Goal: Communication & Community: Participate in discussion

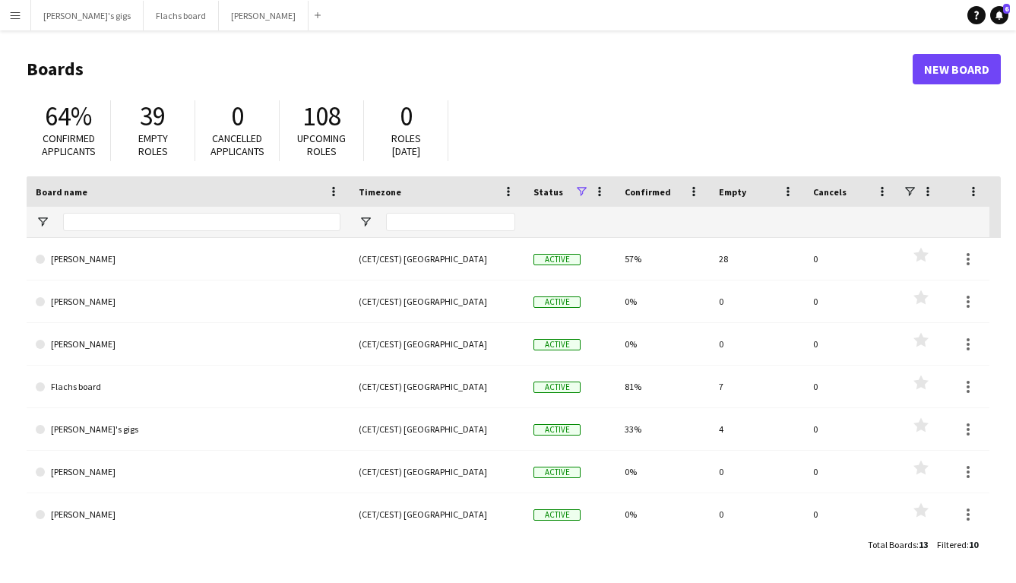
click at [526, 54] on header "Boards New Board" at bounding box center [514, 69] width 974 height 47
click at [219, 24] on button "Asger Gigs Close" at bounding box center [264, 16] width 90 height 30
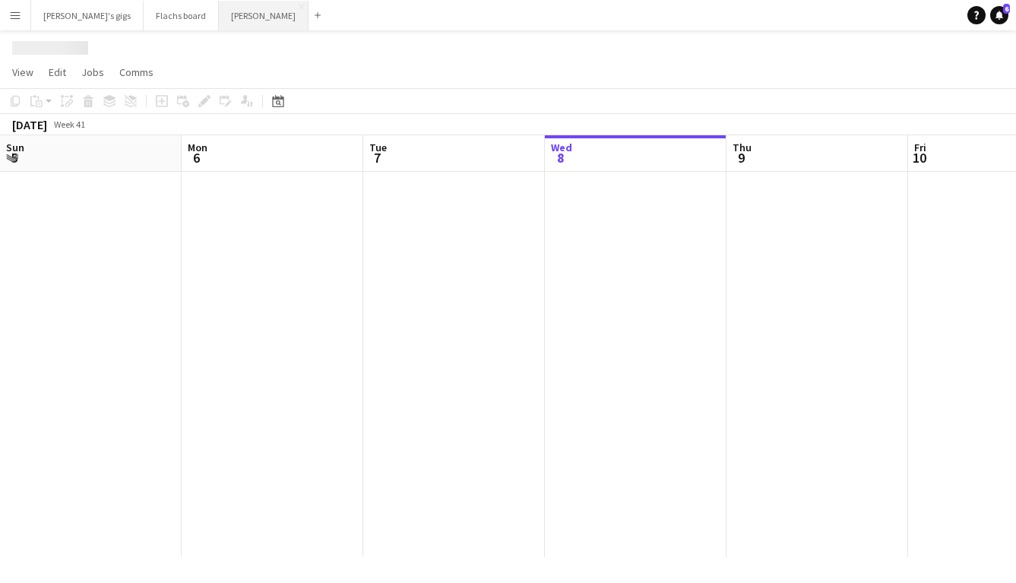
scroll to position [0, 363]
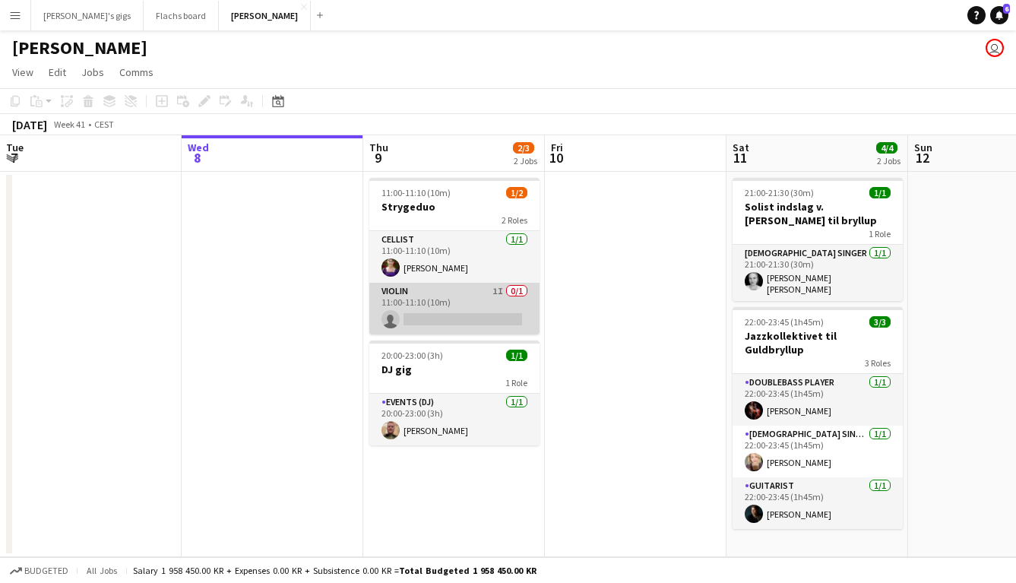
click at [435, 305] on app-card-role "Violin 1I 0/1 11:00-11:10 (10m) single-neutral-actions" at bounding box center [454, 309] width 170 height 52
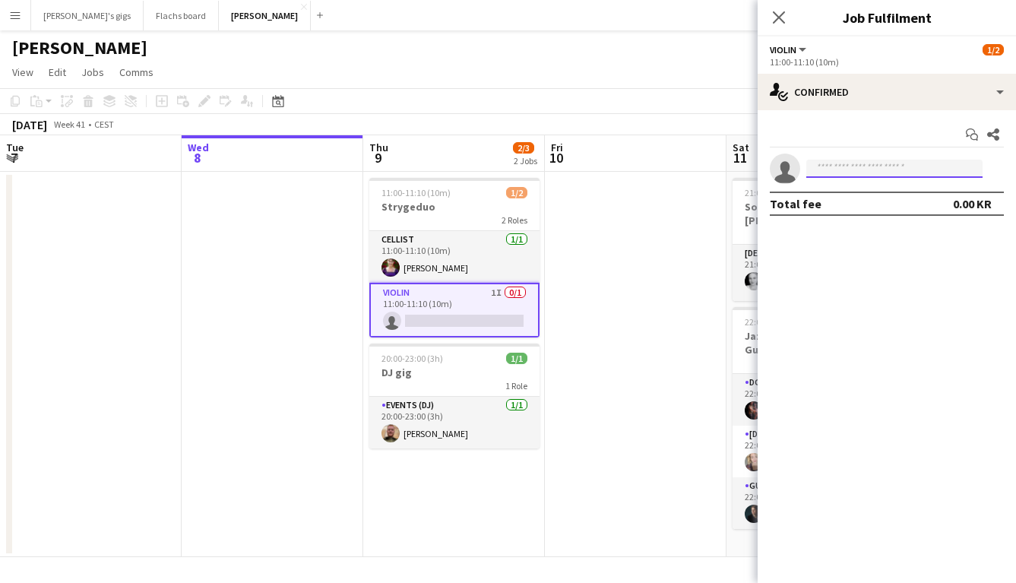
click at [839, 174] on input at bounding box center [894, 169] width 176 height 18
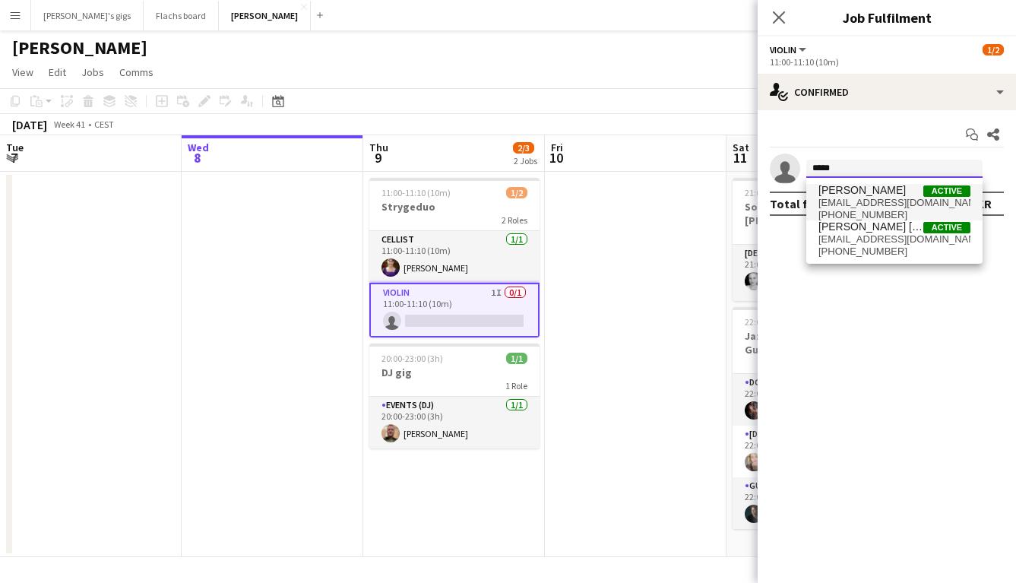
type input "*****"
click at [853, 205] on span "[EMAIL_ADDRESS][DOMAIN_NAME]" at bounding box center [894, 203] width 152 height 12
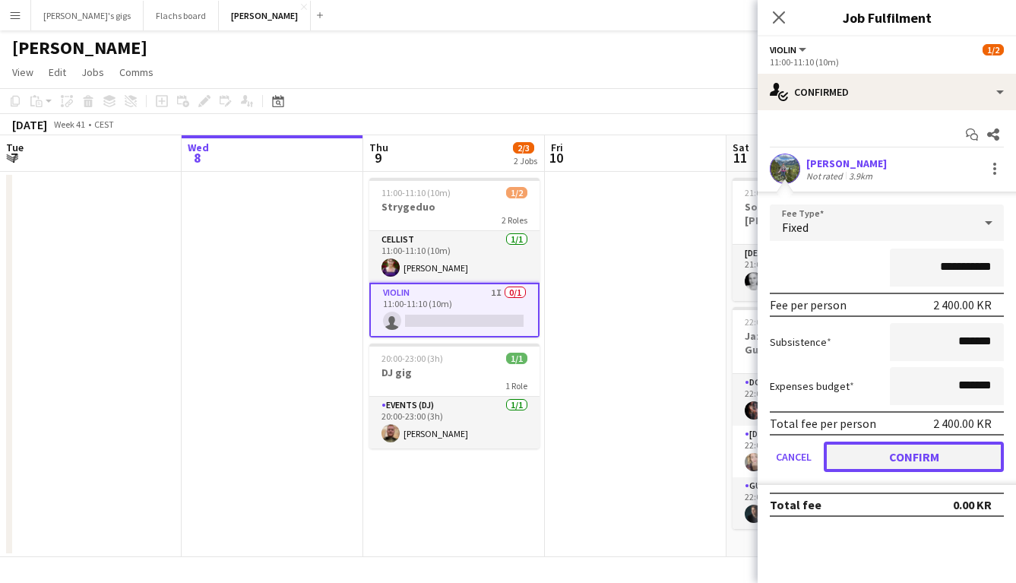
click at [905, 461] on button "Confirm" at bounding box center [913, 456] width 180 height 30
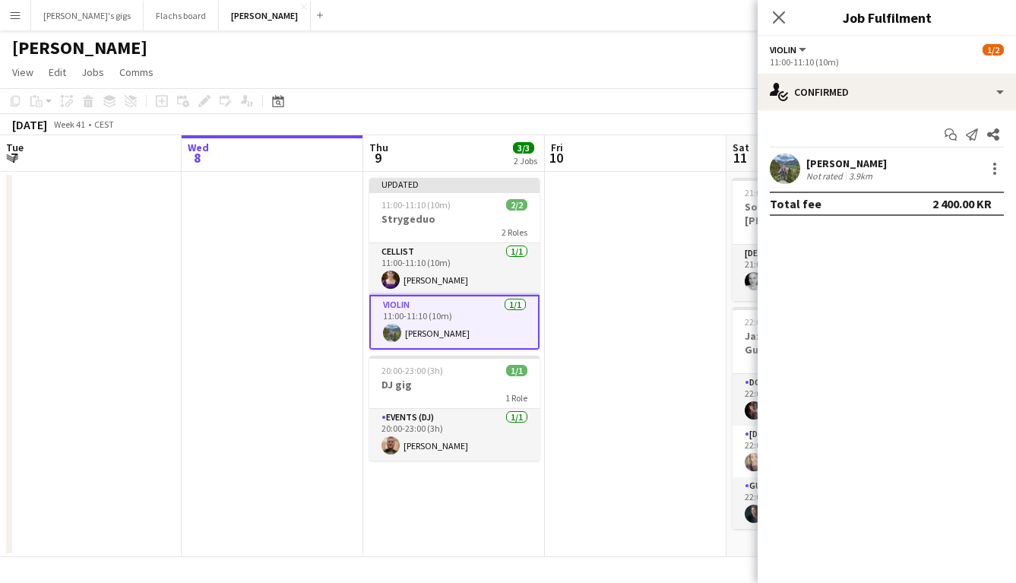
click at [651, 447] on app-date-cell at bounding box center [636, 364] width 182 height 385
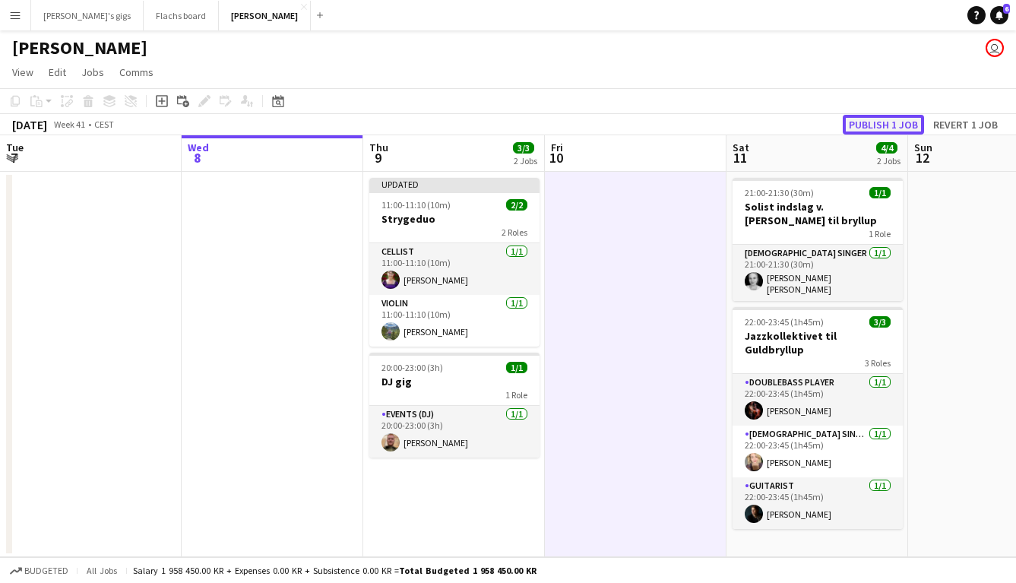
click at [863, 122] on button "Publish 1 job" at bounding box center [882, 125] width 81 height 20
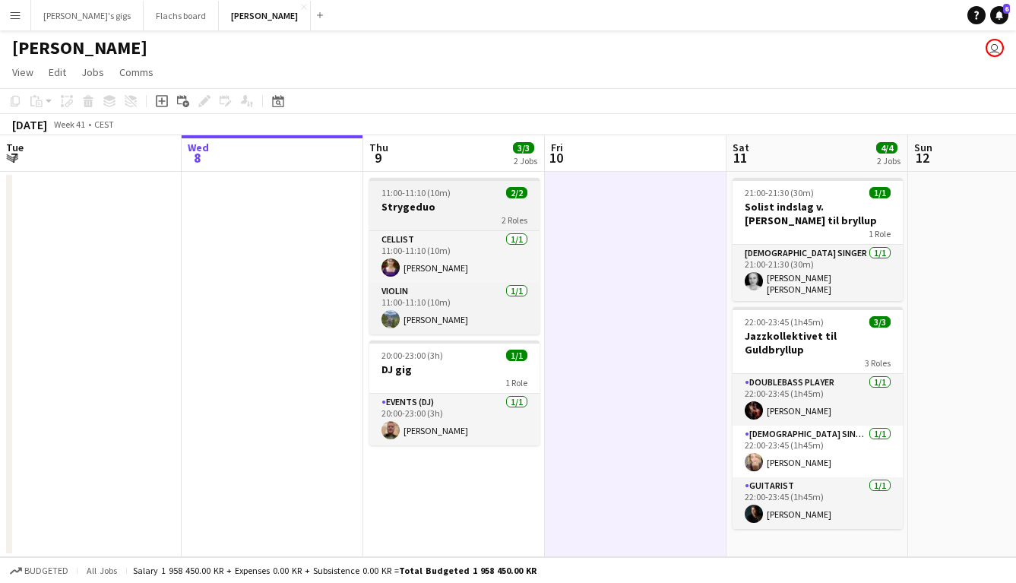
click at [419, 216] on div "2 Roles" at bounding box center [454, 219] width 170 height 12
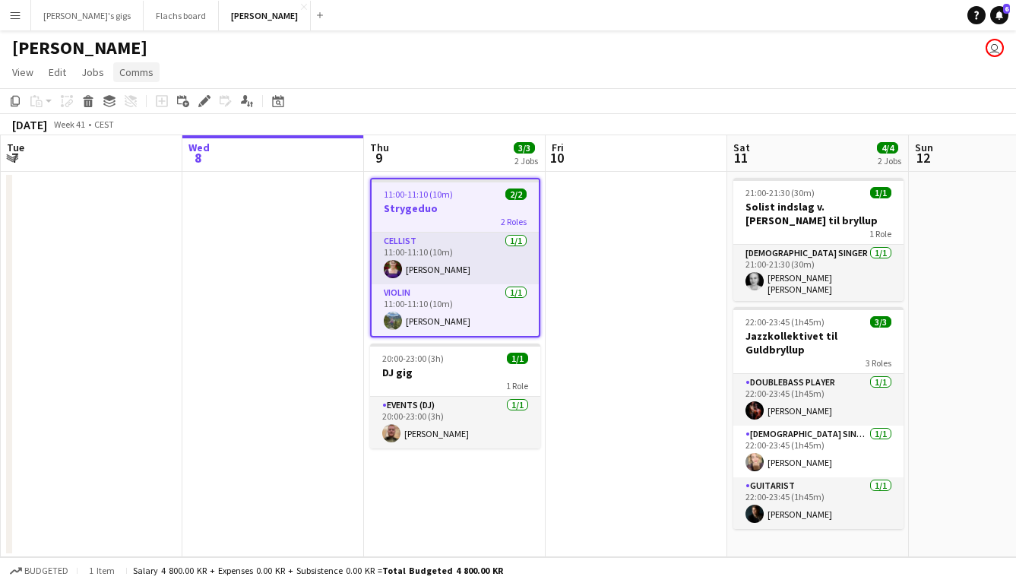
click at [138, 70] on span "Comms" at bounding box center [136, 72] width 34 height 14
click at [151, 130] on span "Create chat" at bounding box center [151, 137] width 53 height 14
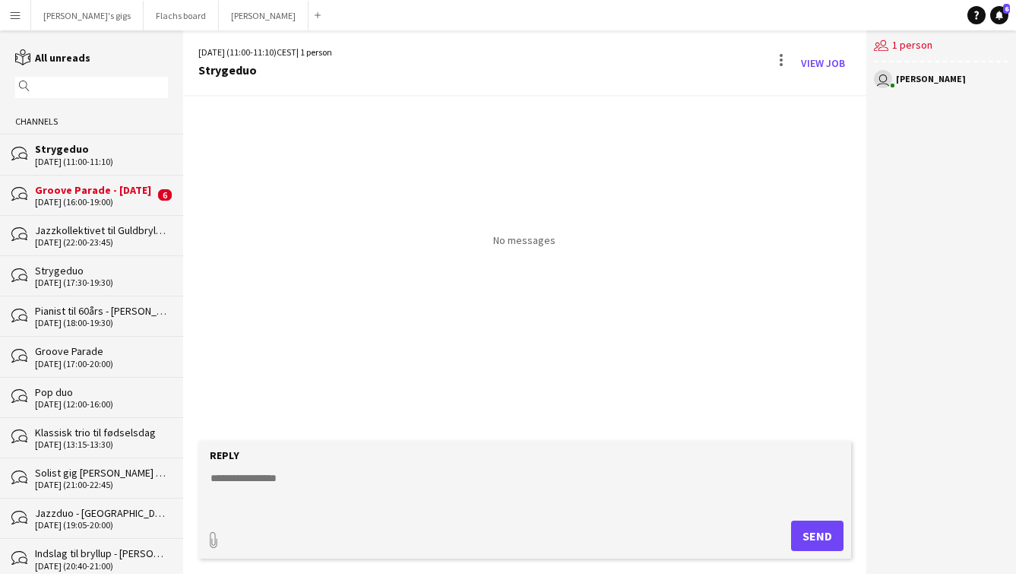
click at [334, 494] on textarea at bounding box center [527, 489] width 637 height 39
type textarea "**********"
click at [537, 498] on textarea "**********" at bounding box center [527, 489] width 637 height 39
type textarea "**********"
click at [819, 536] on button "Send" at bounding box center [817, 535] width 52 height 30
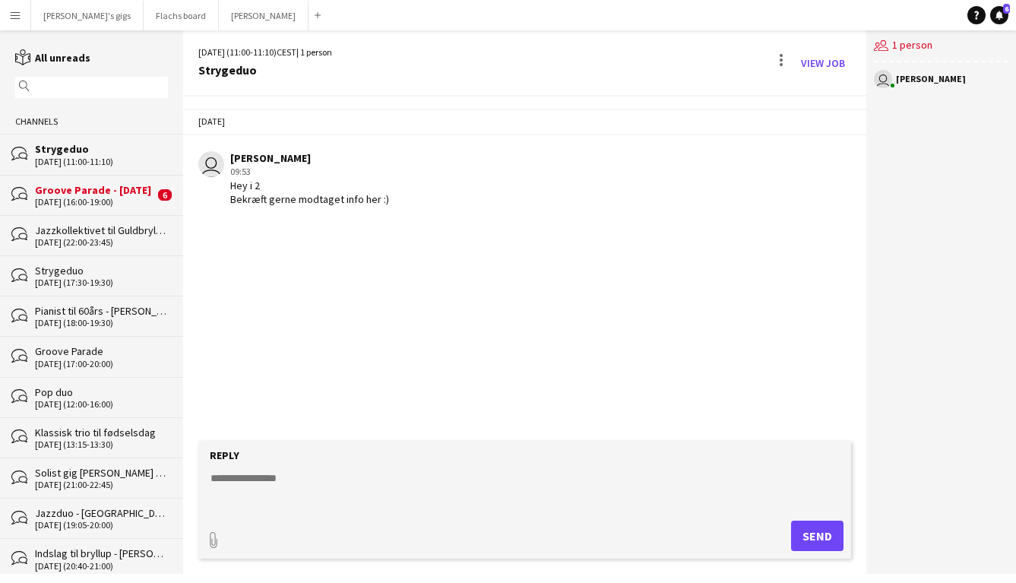
click at [50, 153] on div "Strygeduo" at bounding box center [101, 149] width 133 height 14
click at [66, 191] on div "Groove Parade - [DATE]" at bounding box center [94, 190] width 119 height 14
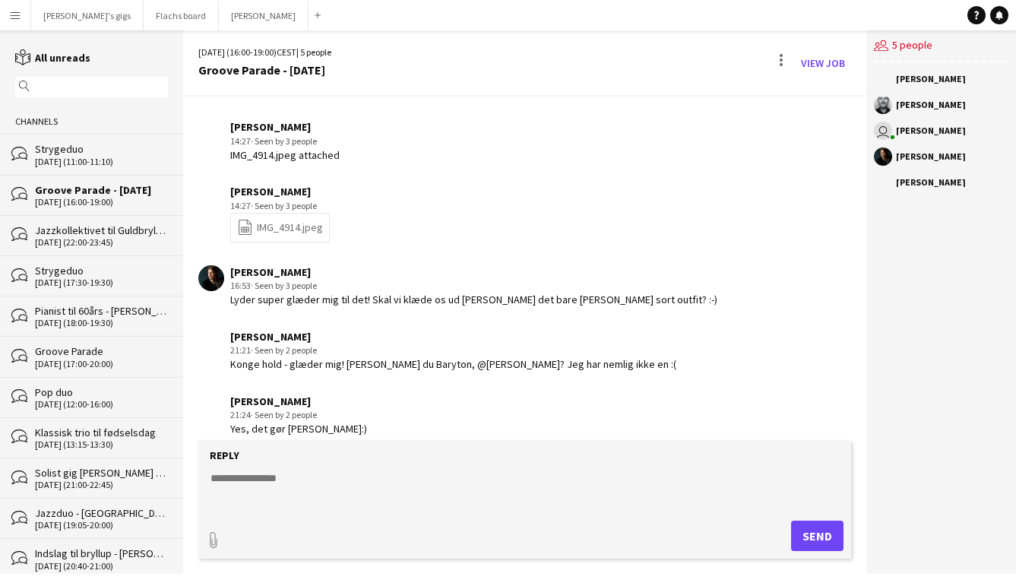
scroll to position [214, 0]
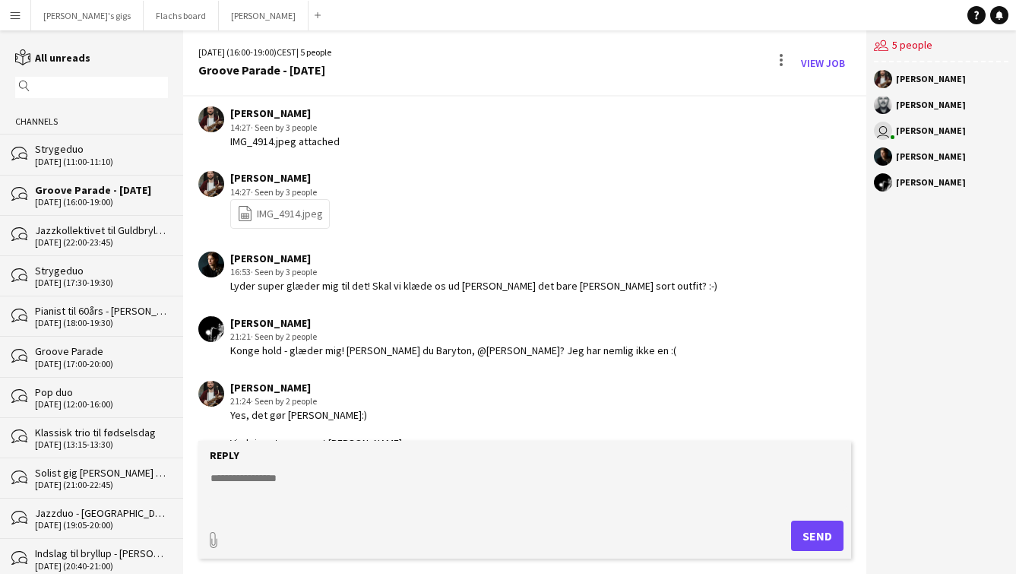
click at [68, 148] on div "Strygeduo" at bounding box center [101, 149] width 133 height 14
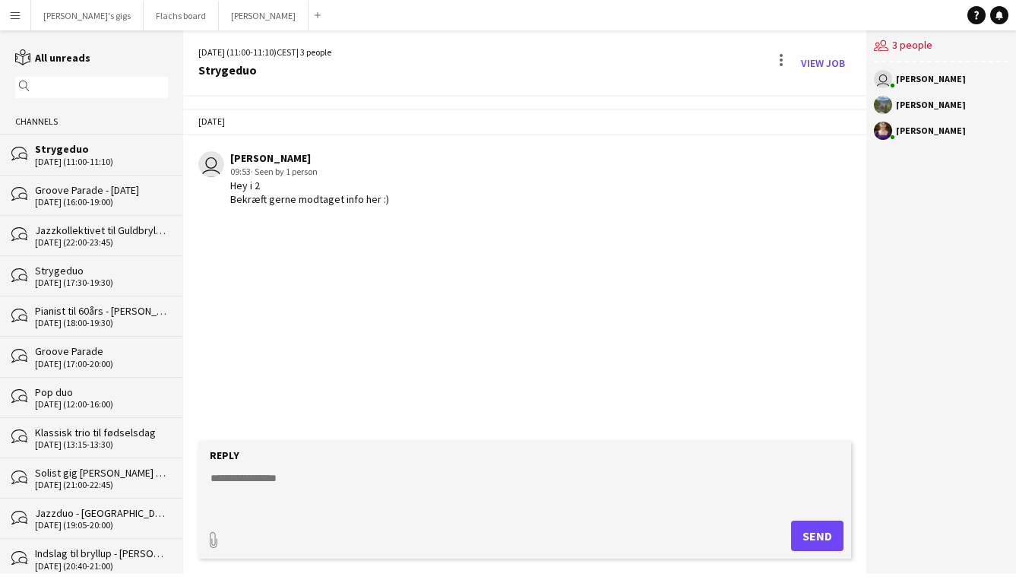
click at [74, 204] on div "[DATE] (16:00-19:00)" at bounding box center [101, 202] width 133 height 11
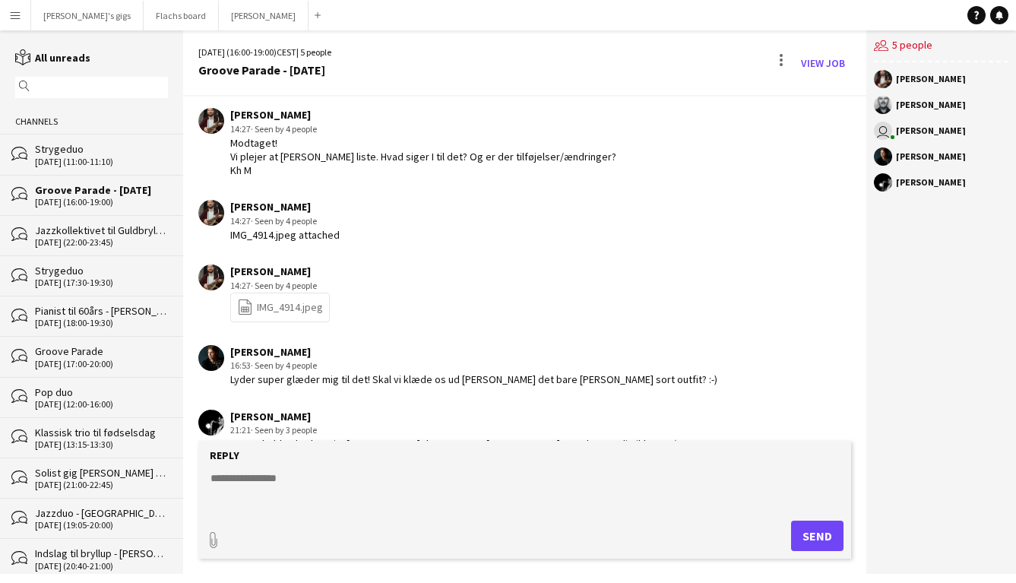
scroll to position [112, 0]
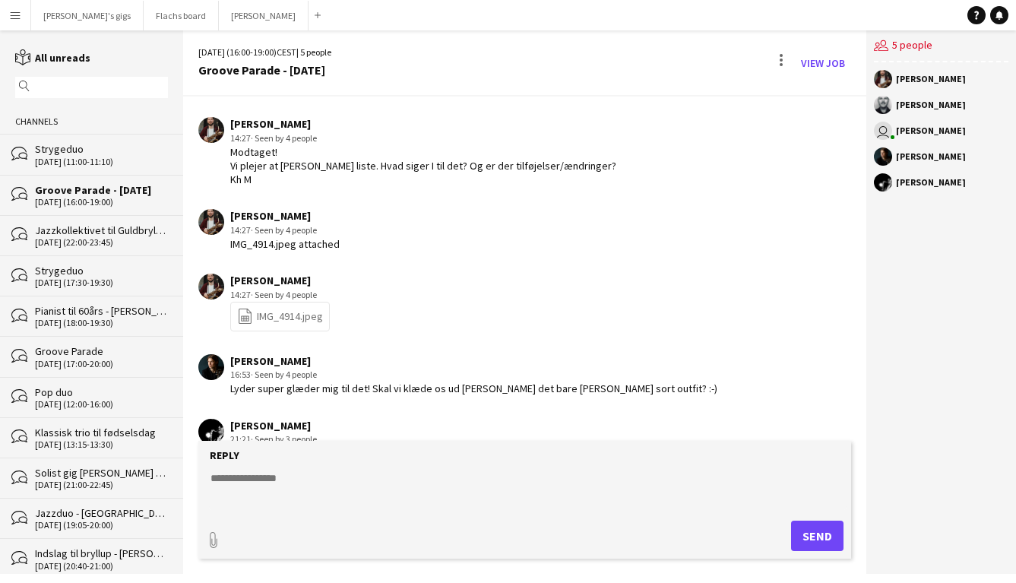
click at [280, 320] on link "file-spreadsheet IMG_4914.jpeg" at bounding box center [280, 316] width 86 height 17
click at [140, 157] on div "[DATE] (11:00-11:10)" at bounding box center [94, 161] width 119 height 11
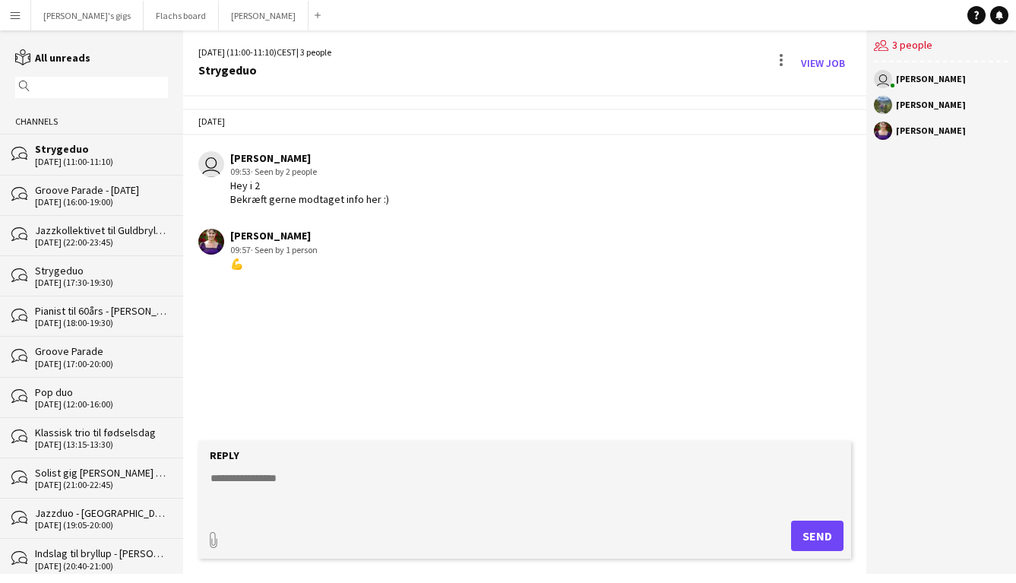
click at [17, 19] on app-icon "Menu" at bounding box center [15, 15] width 12 height 12
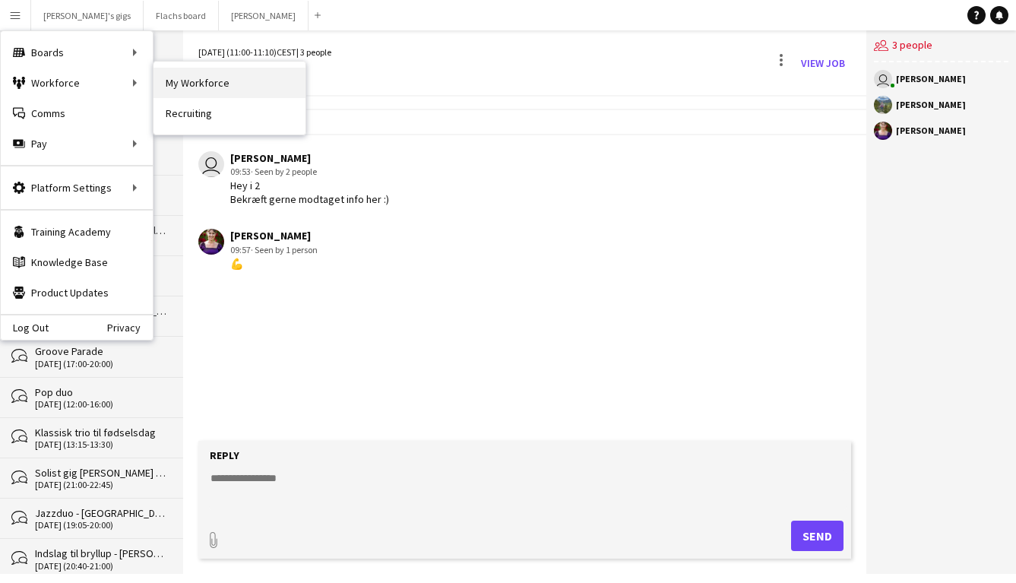
click at [175, 82] on link "My Workforce" at bounding box center [229, 83] width 152 height 30
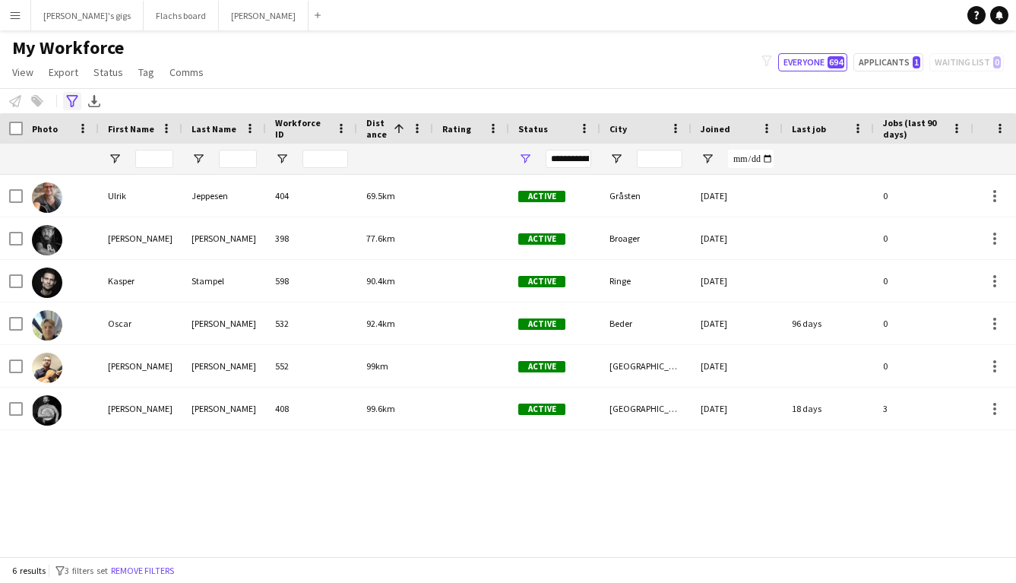
click at [68, 101] on icon "Advanced filters" at bounding box center [72, 101] width 12 height 12
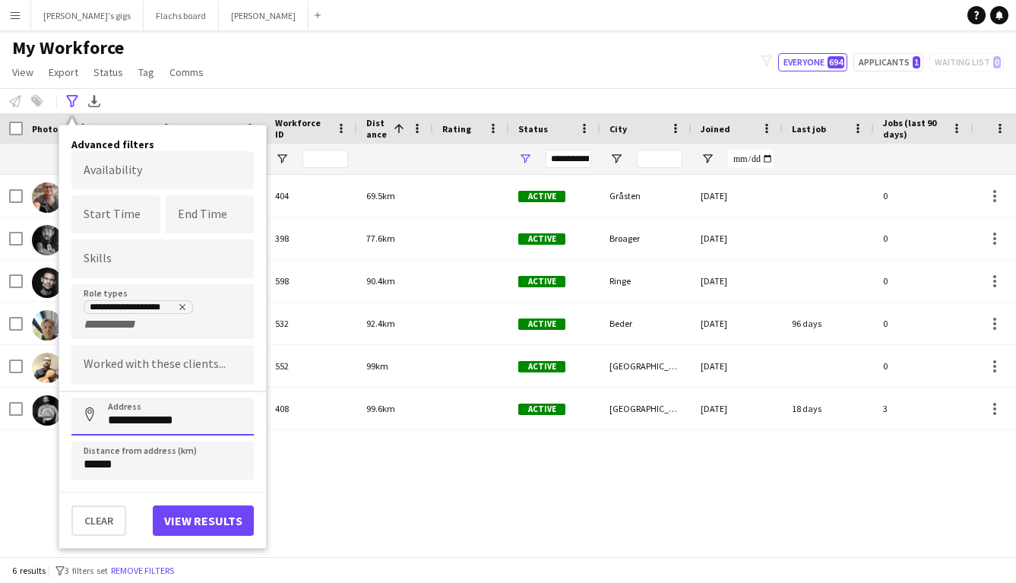
click at [137, 422] on input "**********" at bounding box center [162, 416] width 182 height 38
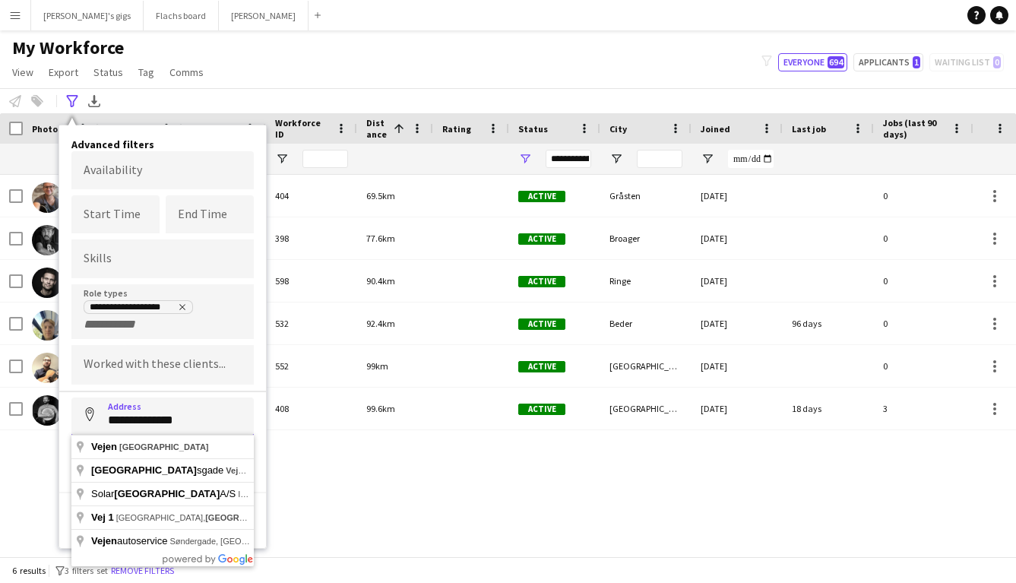
click at [137, 422] on input "**********" at bounding box center [162, 416] width 182 height 38
type input "**********"
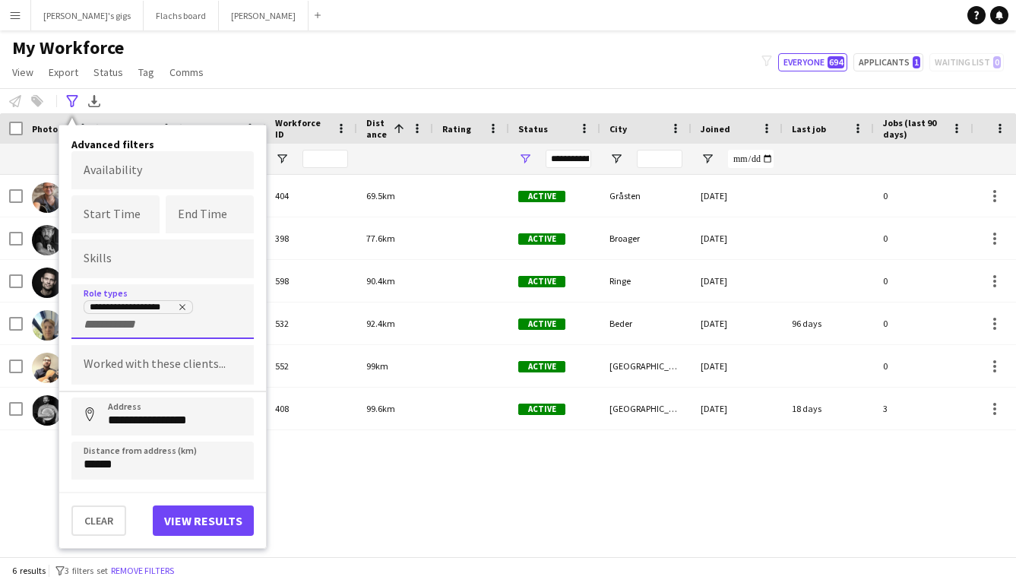
click at [114, 321] on input "+ Role type" at bounding box center [116, 325] width 65 height 14
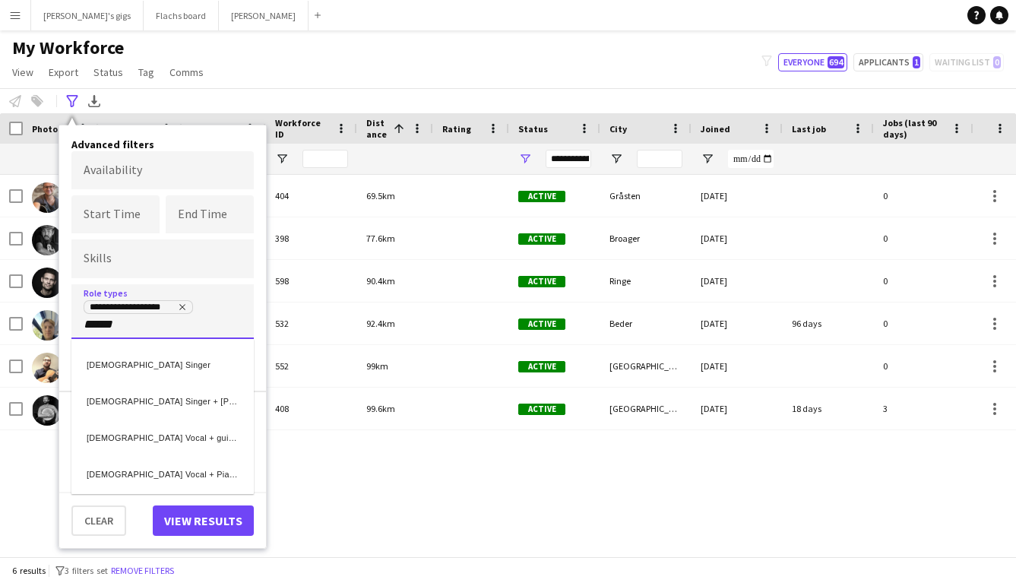
type input "******"
click at [117, 355] on div "[DEMOGRAPHIC_DATA] Singer" at bounding box center [162, 361] width 182 height 36
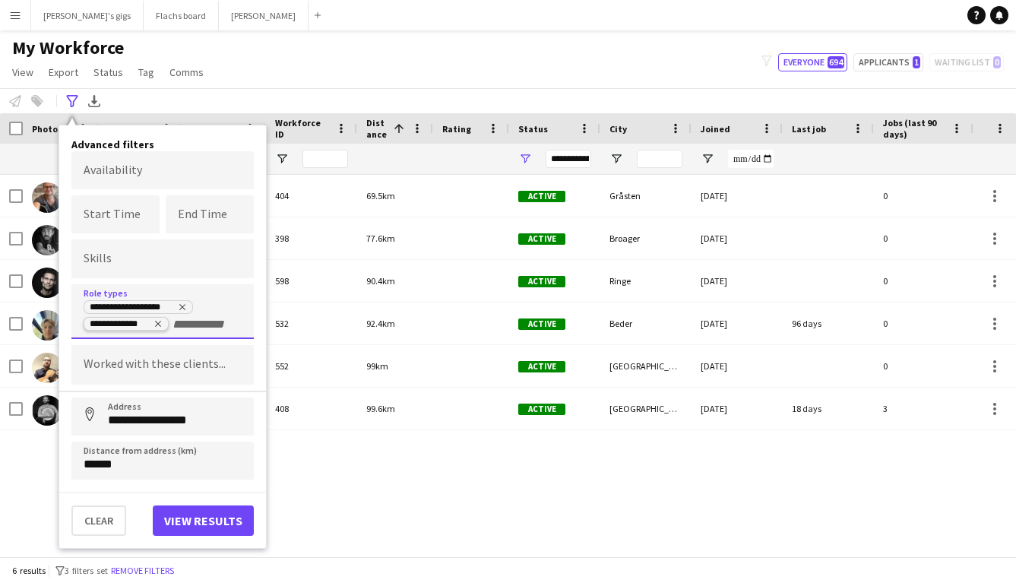
click at [163, 324] on tag-ripple at bounding box center [126, 325] width 84 height 12
click at [158, 321] on icon "Remove tag" at bounding box center [157, 323] width 9 height 9
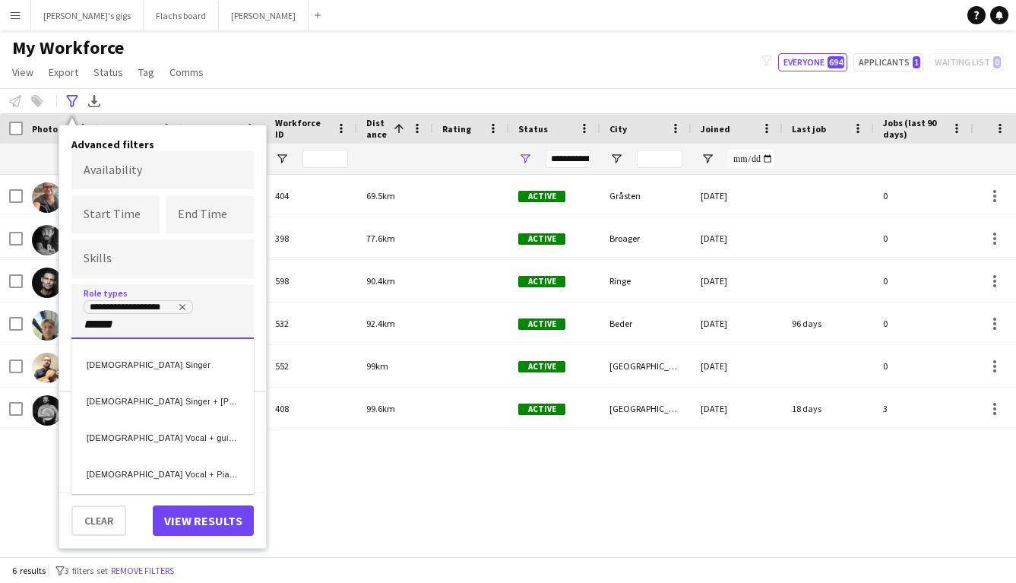
type input "******"
click at [162, 424] on div "[DEMOGRAPHIC_DATA] Vocal + guitar" at bounding box center [162, 434] width 182 height 36
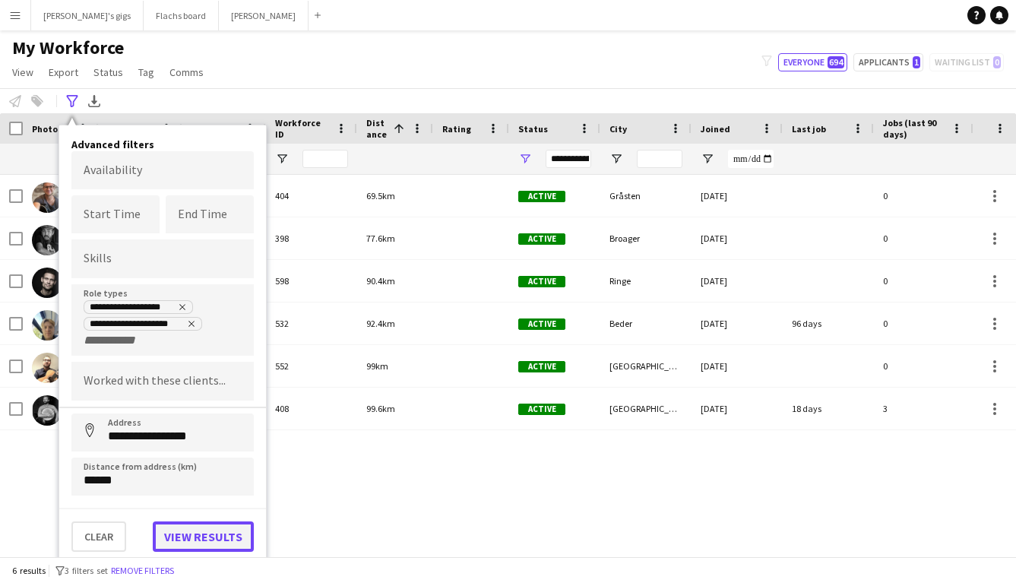
click at [175, 530] on button "View results" at bounding box center [203, 536] width 101 height 30
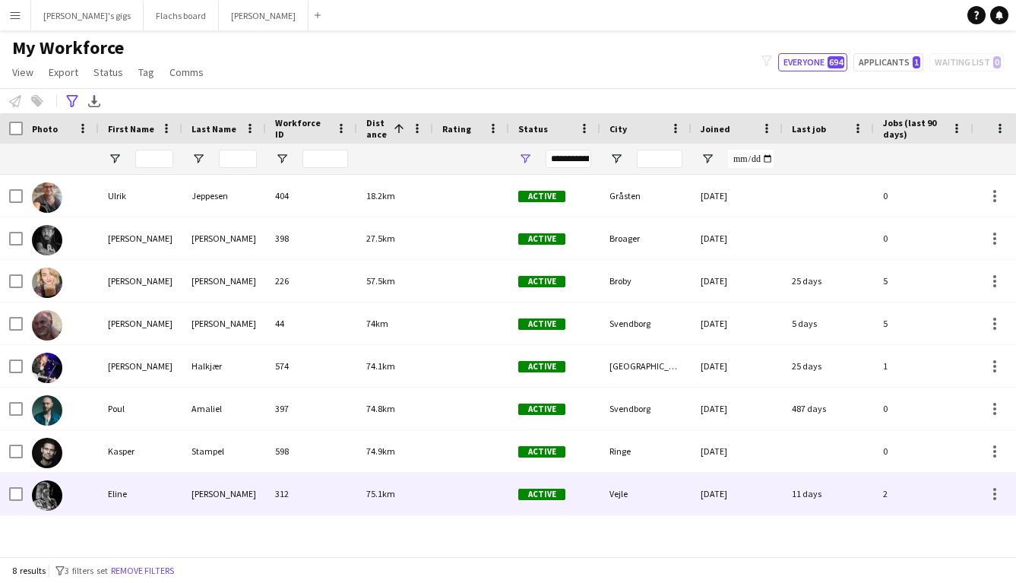
click at [164, 486] on div "Eline" at bounding box center [141, 493] width 84 height 42
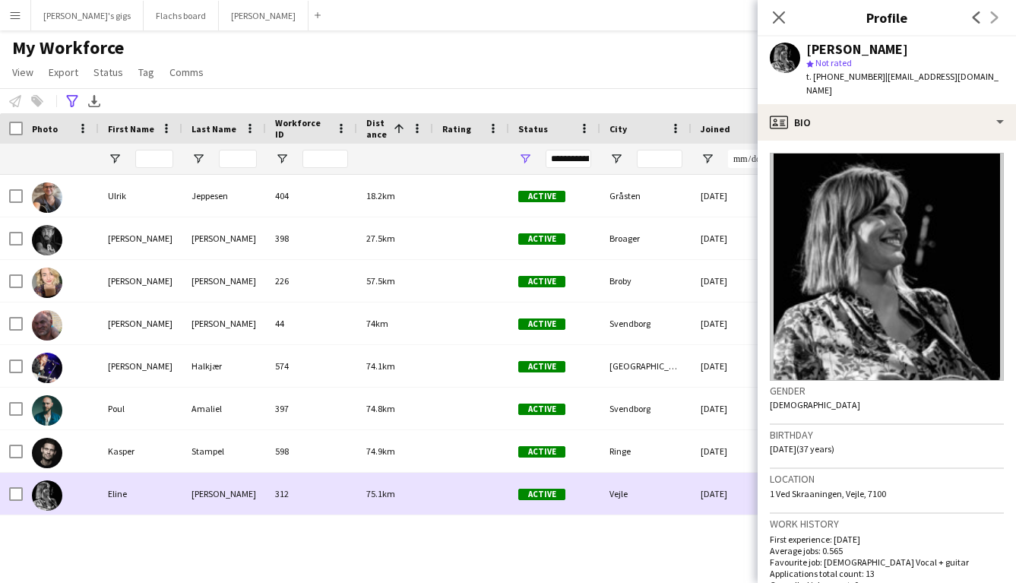
click at [164, 486] on div "Eline" at bounding box center [141, 493] width 84 height 42
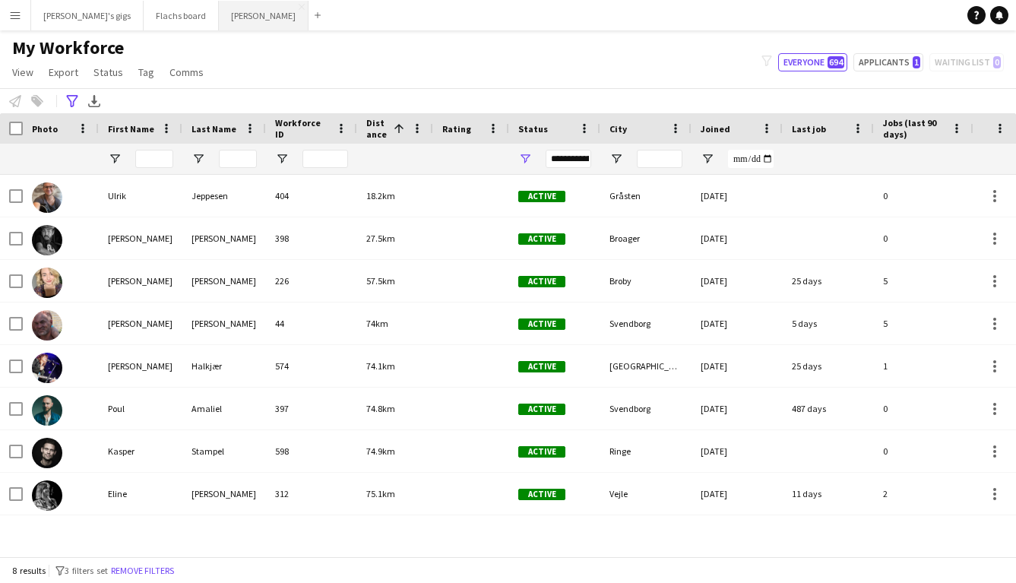
click at [219, 21] on button "Asger Gigs Close" at bounding box center [264, 16] width 90 height 30
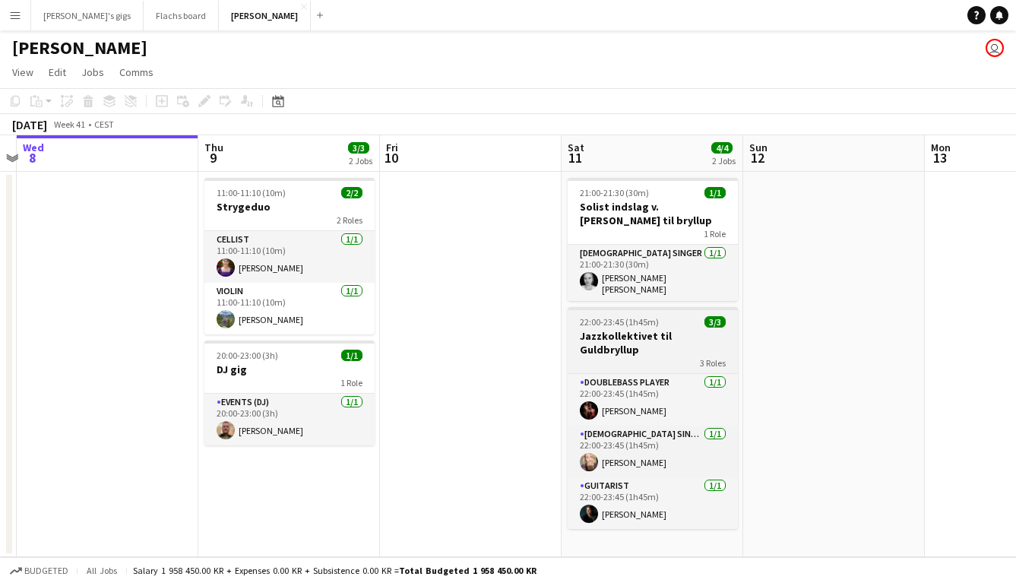
scroll to position [0, 527]
click at [596, 329] on h3 "Jazzkollektivet til Guldbryllup" at bounding box center [653, 342] width 170 height 27
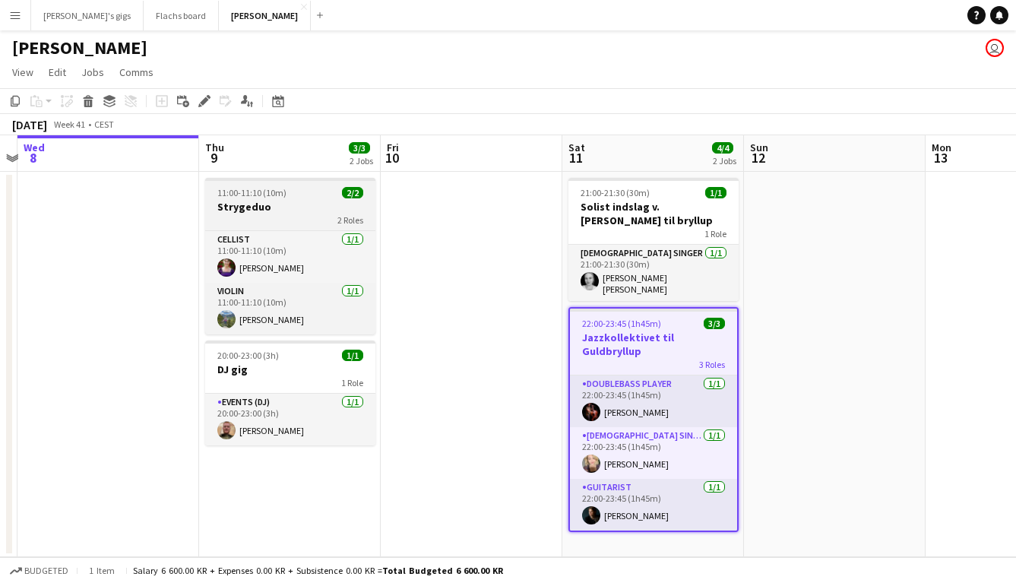
click at [235, 194] on span "11:00-11:10 (10m)" at bounding box center [251, 192] width 69 height 11
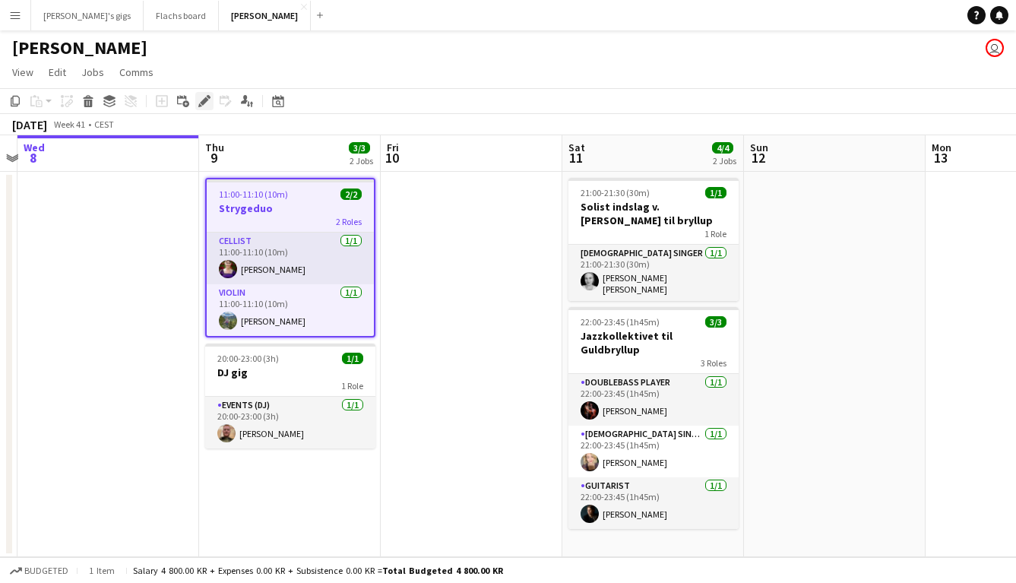
click at [206, 98] on icon at bounding box center [204, 101] width 8 height 8
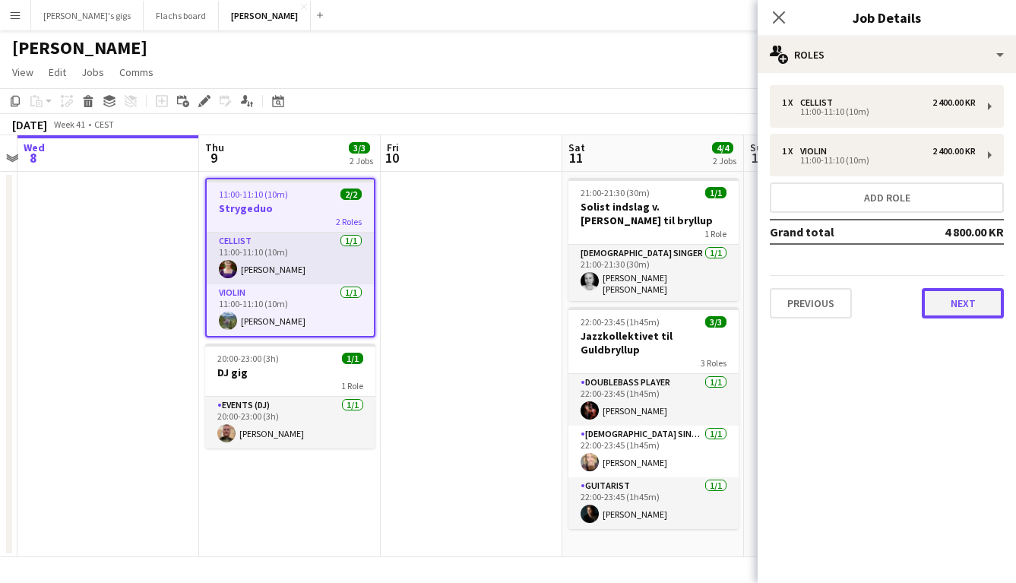
click at [962, 313] on button "Next" at bounding box center [962, 303] width 82 height 30
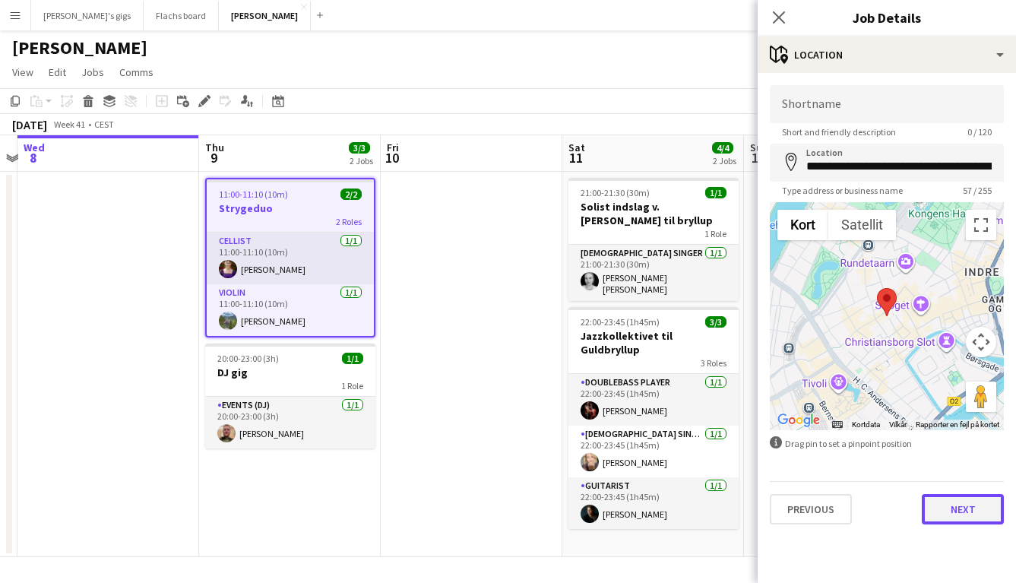
click at [947, 515] on button "Next" at bounding box center [962, 509] width 82 height 30
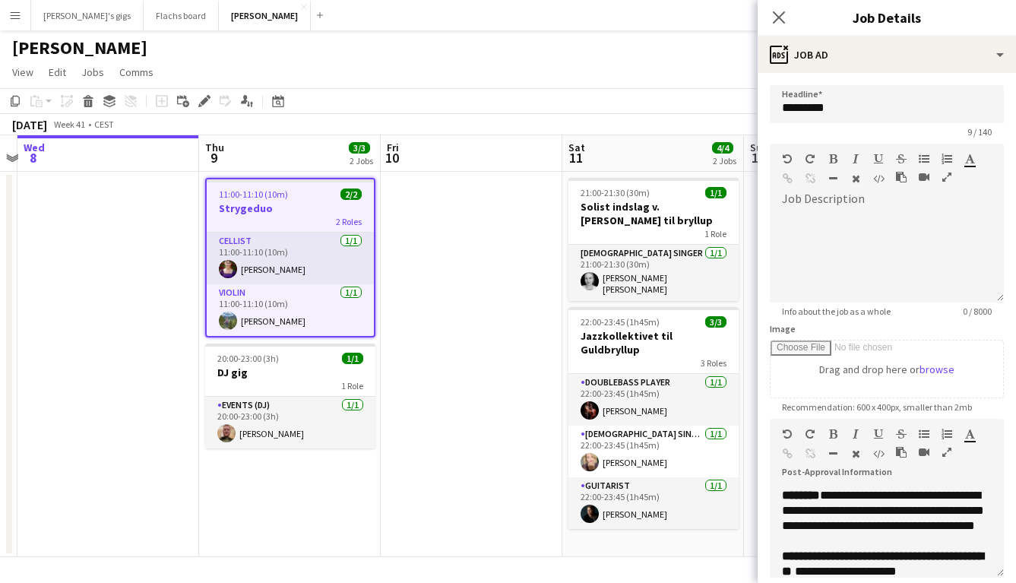
scroll to position [513, 0]
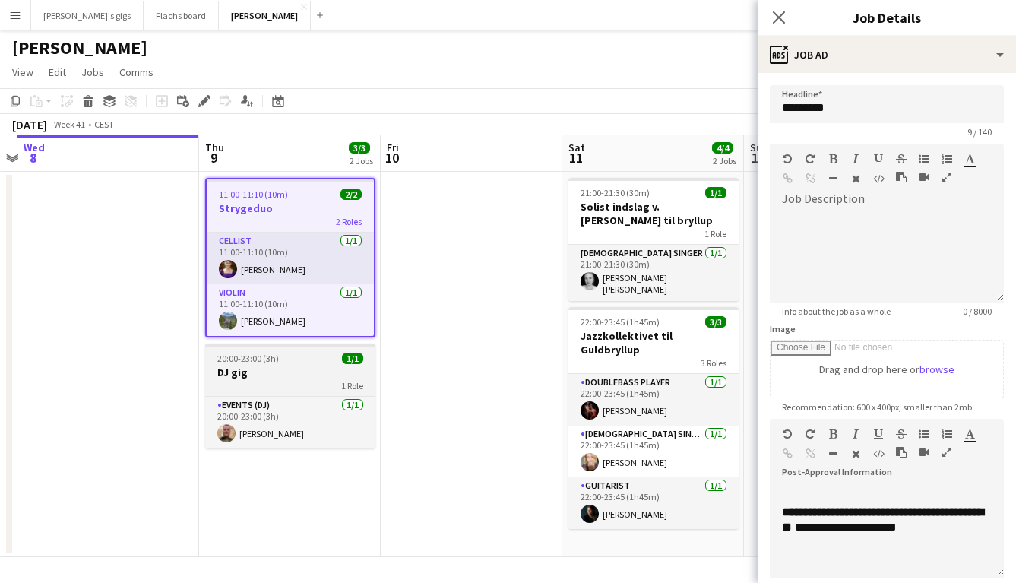
click at [318, 359] on div "20:00-23:00 (3h) 1/1" at bounding box center [290, 357] width 170 height 11
type input "******"
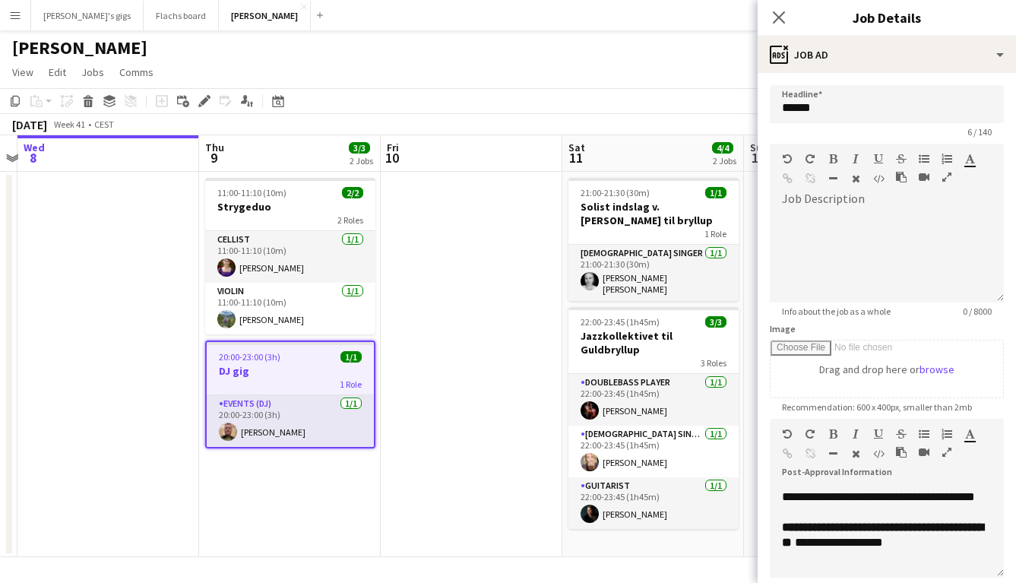
click at [450, 454] on app-date-cell at bounding box center [472, 364] width 182 height 385
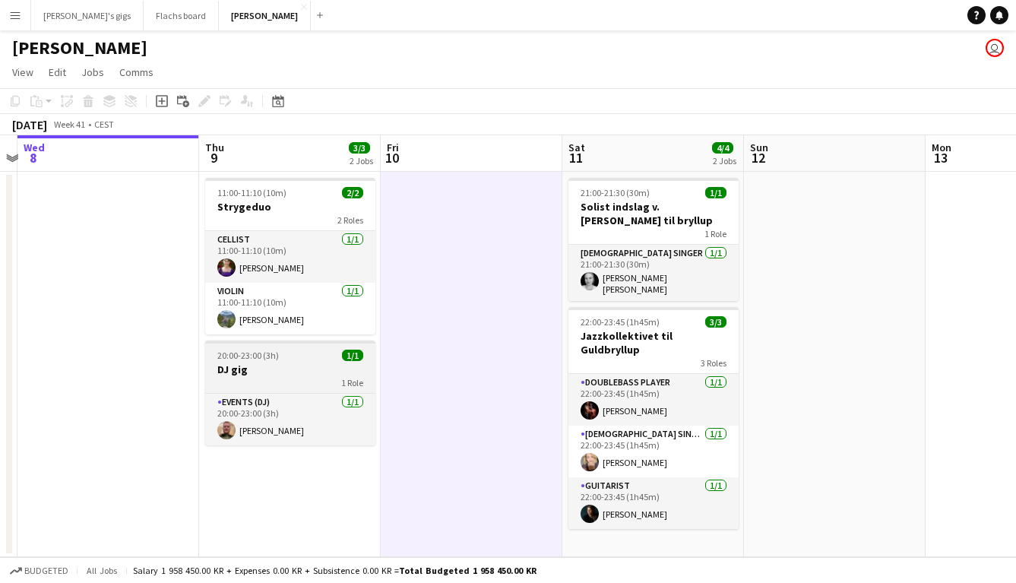
click at [299, 364] on h3 "DJ gig" at bounding box center [290, 369] width 170 height 14
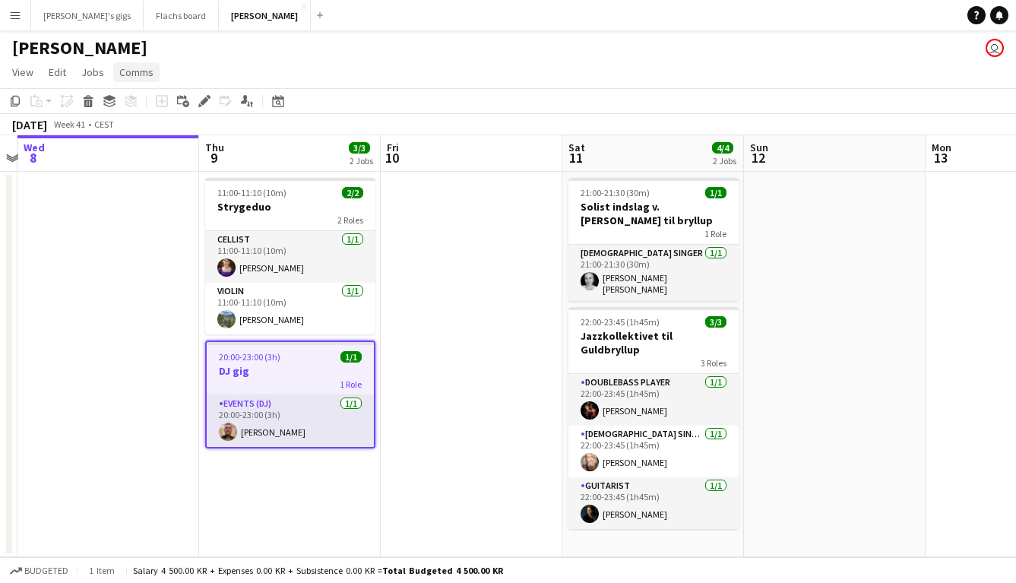
click at [146, 71] on span "Comms" at bounding box center [136, 72] width 34 height 14
click at [154, 138] on span "Create chat" at bounding box center [151, 137] width 53 height 14
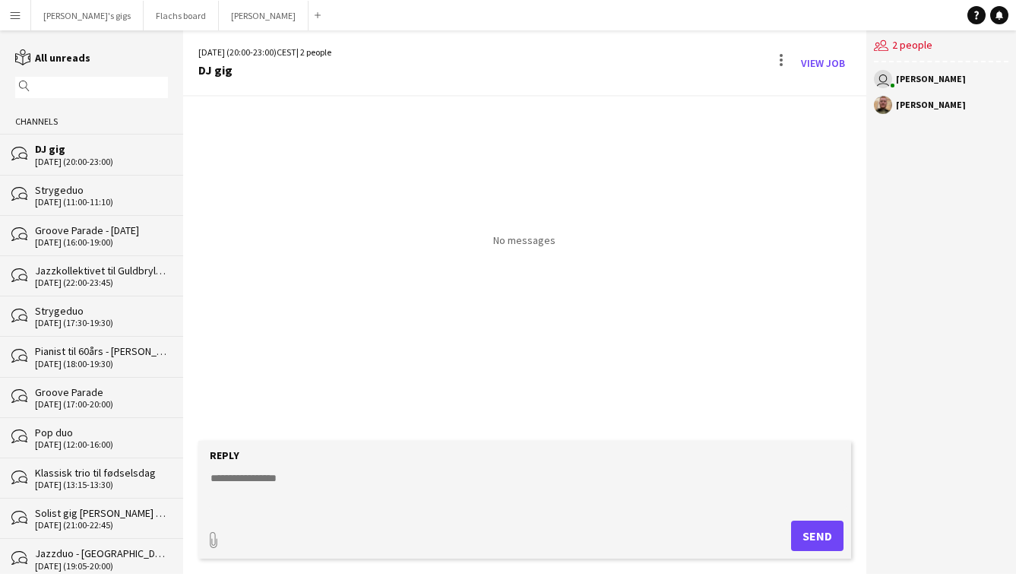
click at [322, 482] on textarea at bounding box center [527, 489] width 637 height 39
type textarea "**********"
click at [800, 531] on button "Send" at bounding box center [817, 535] width 52 height 30
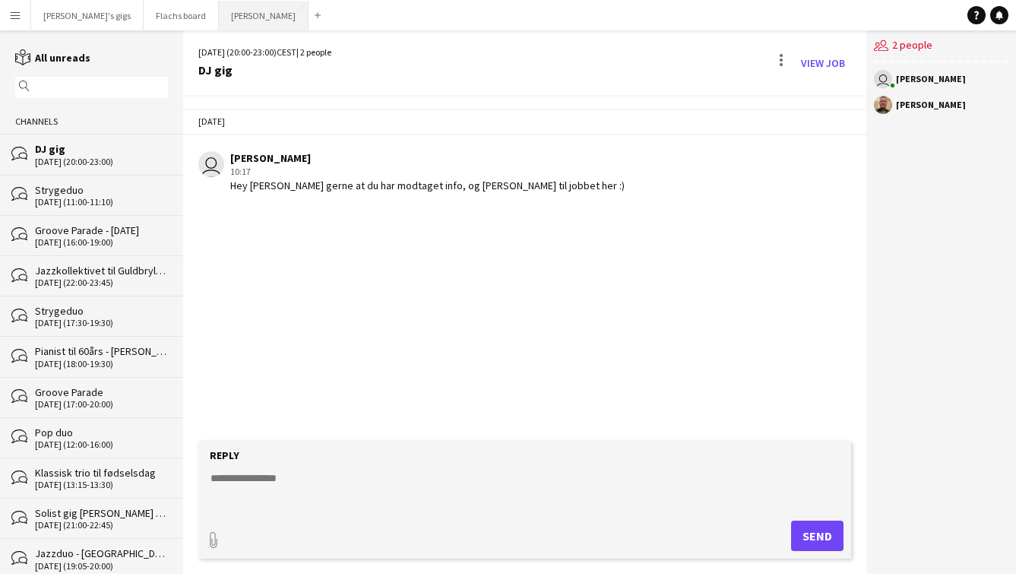
click at [219, 12] on button "Asger Gigs Close" at bounding box center [264, 16] width 90 height 30
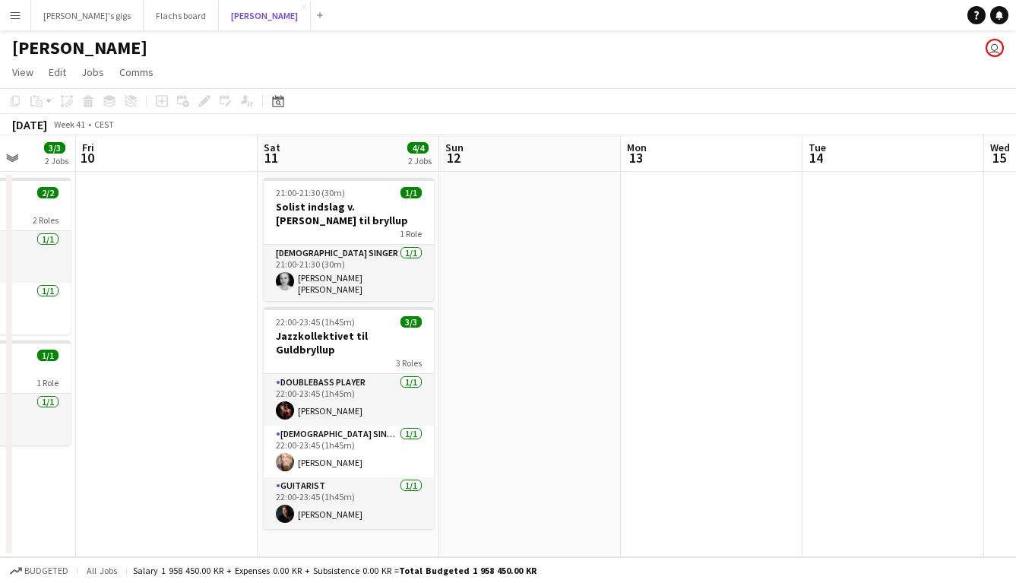
scroll to position [0, 504]
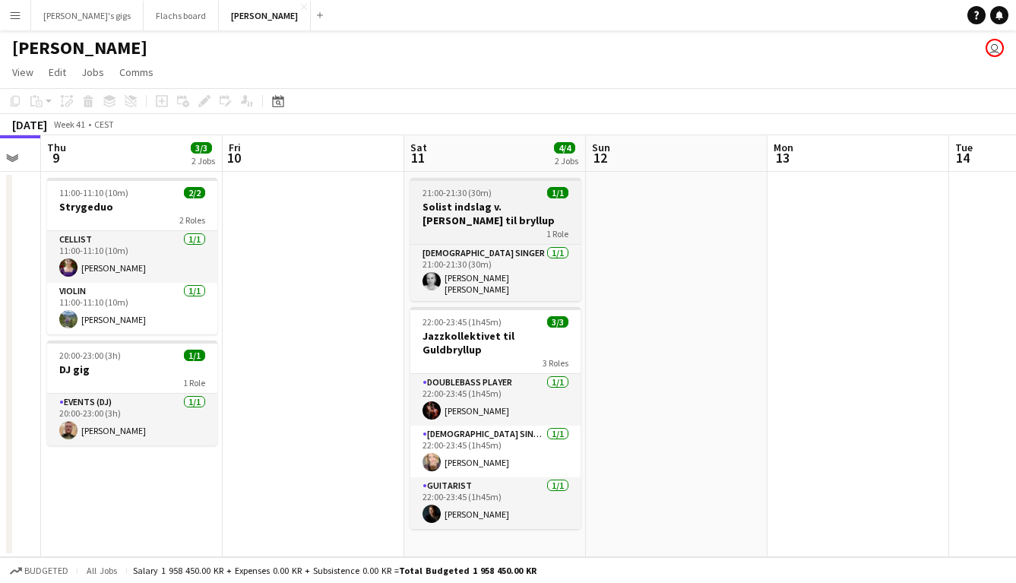
click at [450, 217] on h3 "Solist indslag v. [PERSON_NAME] til bryllup" at bounding box center [495, 213] width 170 height 27
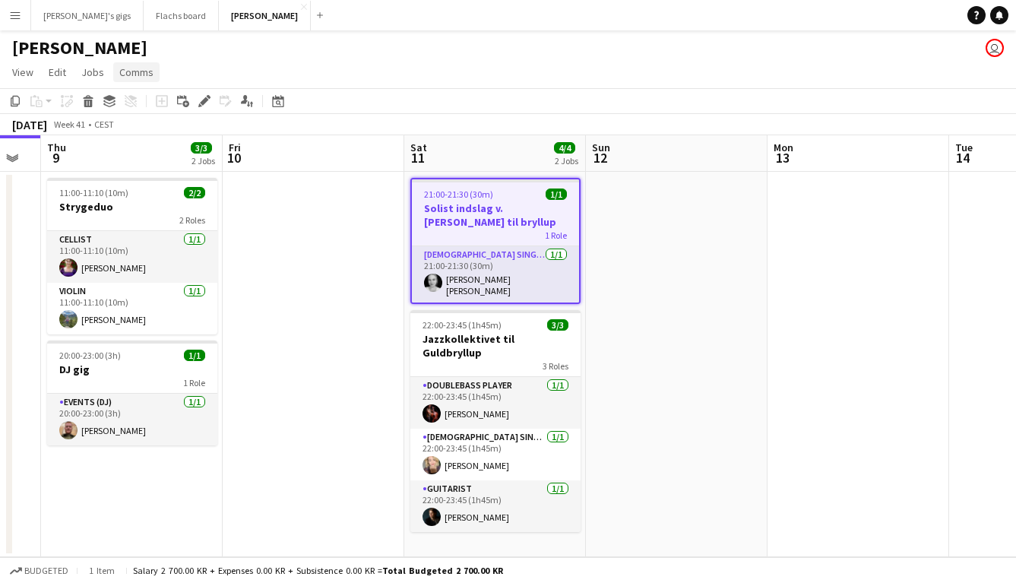
click at [133, 80] on link "Comms" at bounding box center [136, 72] width 46 height 20
click at [147, 131] on span "Create chat" at bounding box center [151, 137] width 53 height 14
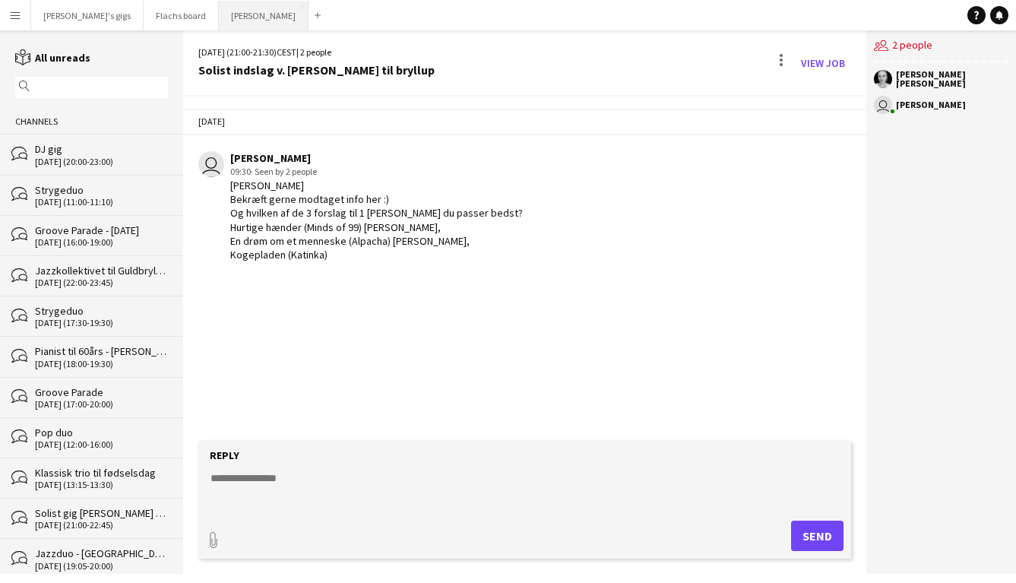
click at [219, 14] on button "Asger Gigs Close" at bounding box center [264, 16] width 90 height 30
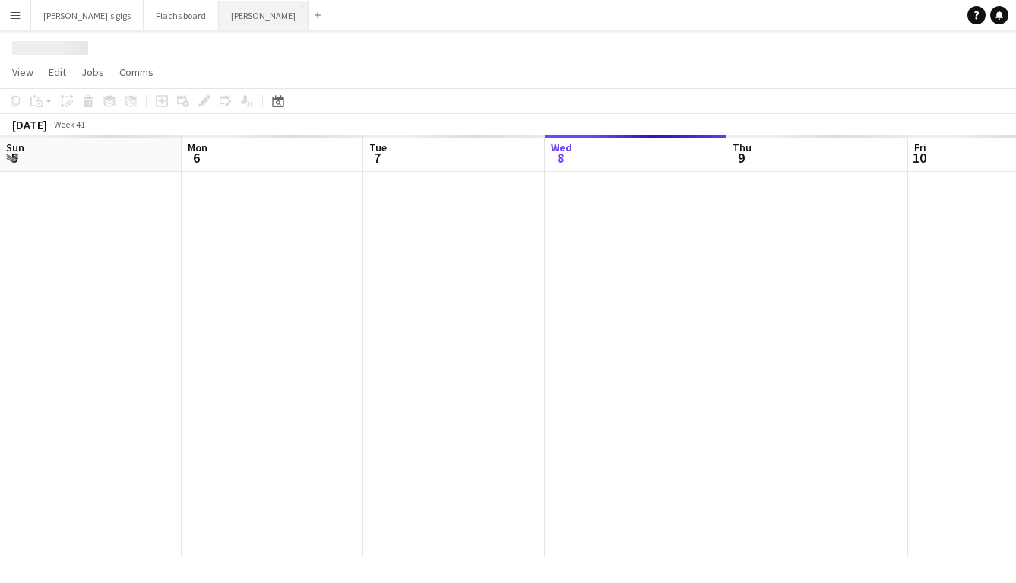
scroll to position [0, 363]
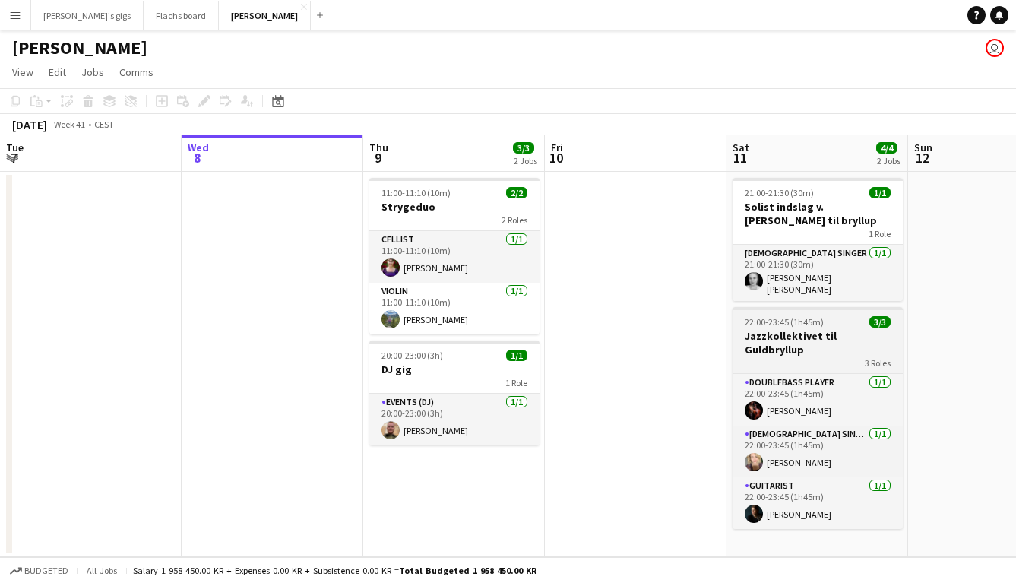
click at [741, 334] on h3 "Jazzkollektivet til Guldbryllup" at bounding box center [817, 342] width 170 height 27
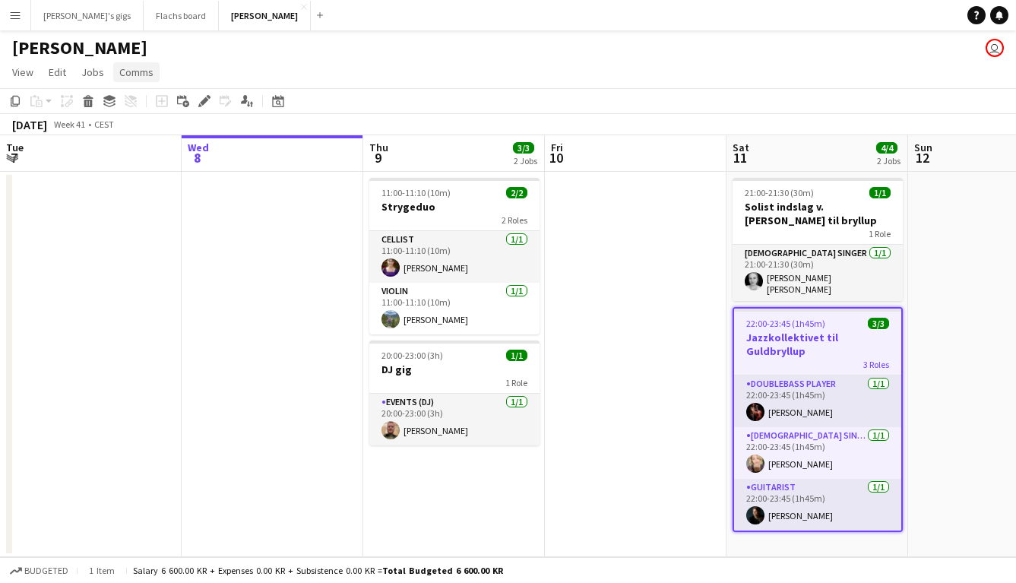
click at [147, 71] on span "Comms" at bounding box center [136, 72] width 34 height 14
click at [147, 131] on span "Create chat" at bounding box center [151, 137] width 53 height 14
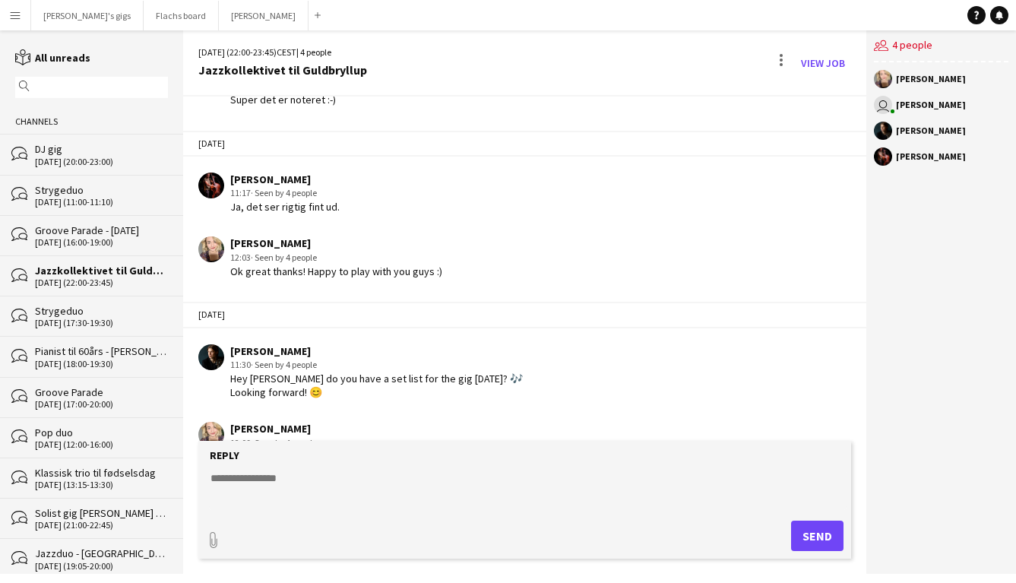
scroll to position [815, 0]
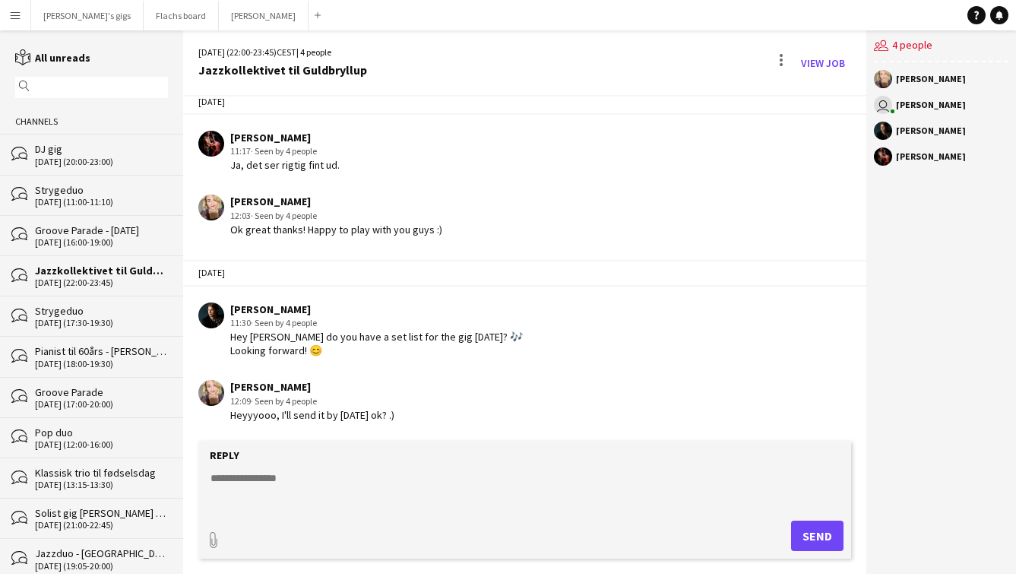
click at [346, 475] on textarea at bounding box center [527, 489] width 637 height 39
type textarea "**********"
click at [814, 69] on link "View Job" at bounding box center [823, 63] width 56 height 24
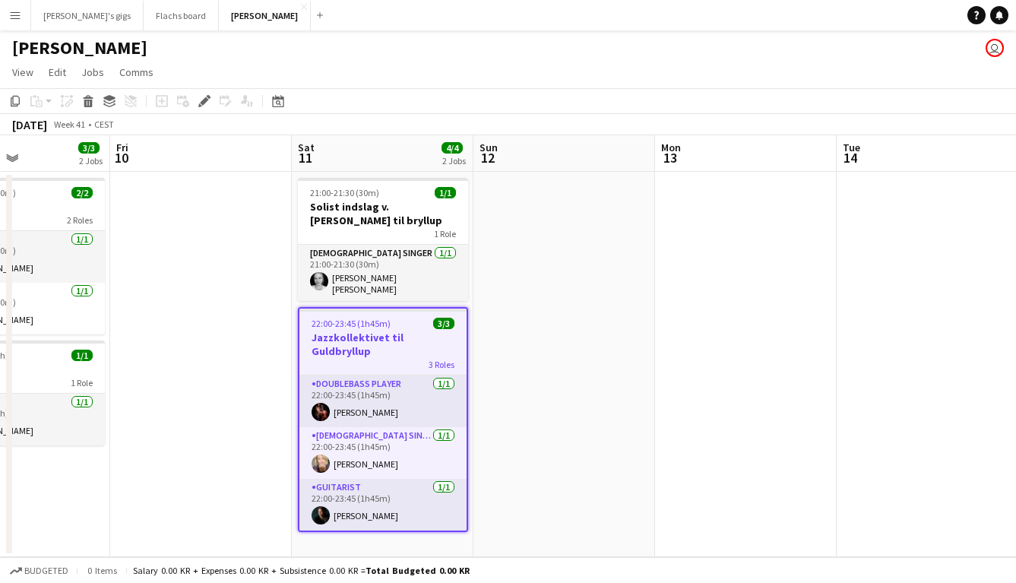
scroll to position [0, 434]
click at [143, 74] on span "Comms" at bounding box center [136, 72] width 34 height 14
click at [153, 147] on link "Create chat" at bounding box center [175, 137] width 126 height 32
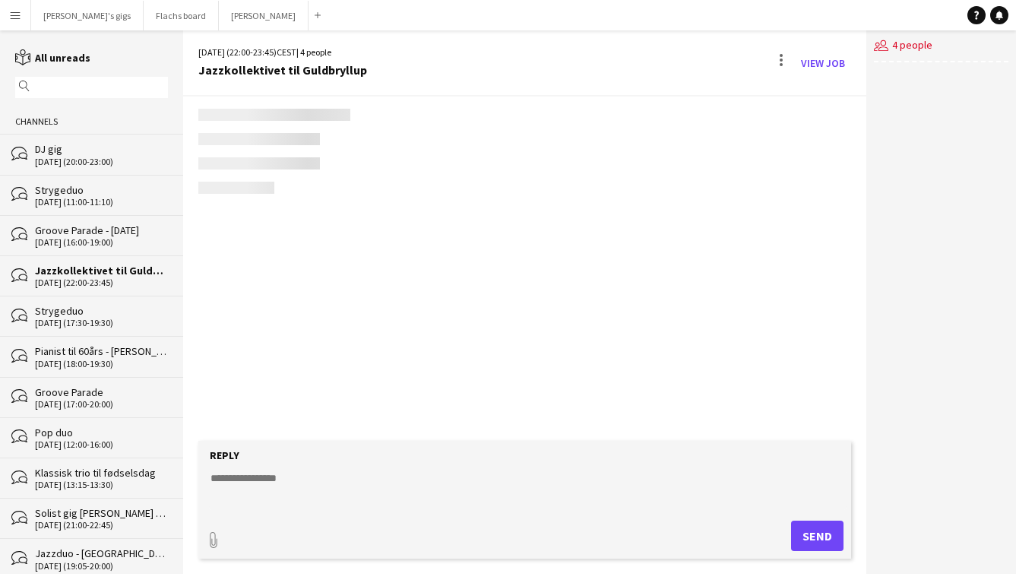
scroll to position [815, 0]
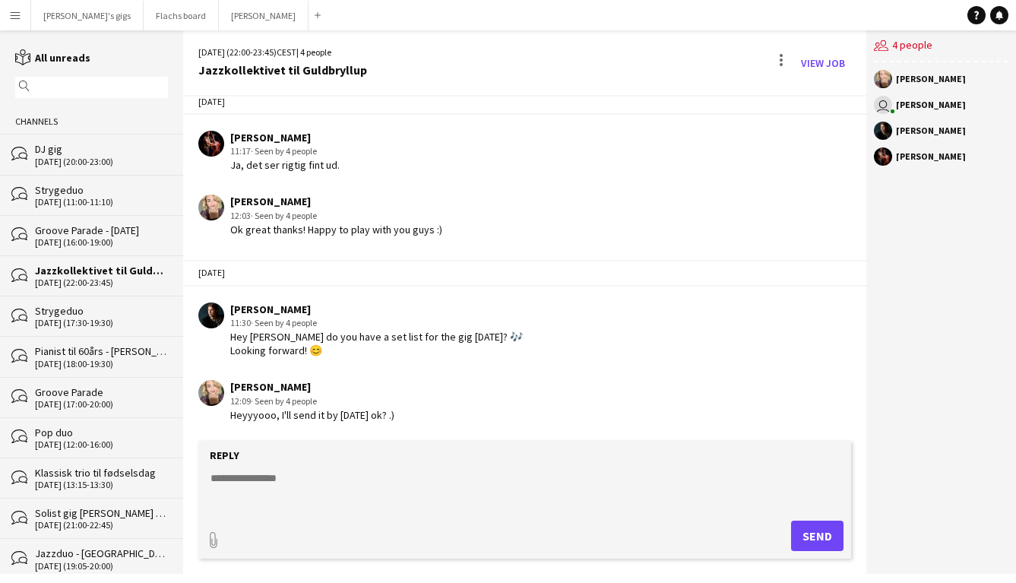
click at [309, 485] on textarea at bounding box center [527, 489] width 637 height 39
type textarea "**********"
click at [797, 537] on button "Send" at bounding box center [817, 535] width 52 height 30
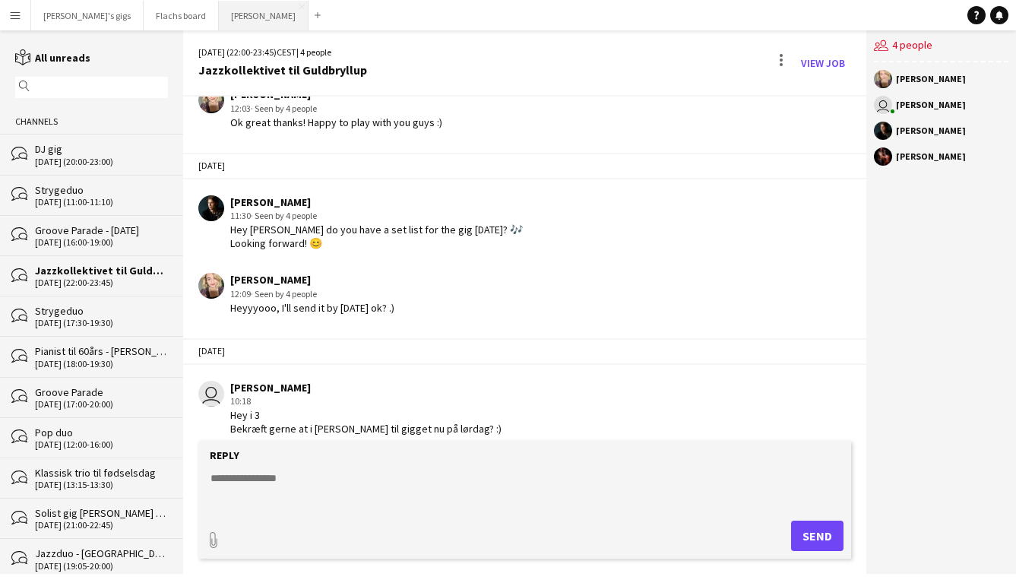
click at [219, 20] on button "Asger Gigs Close" at bounding box center [264, 16] width 90 height 30
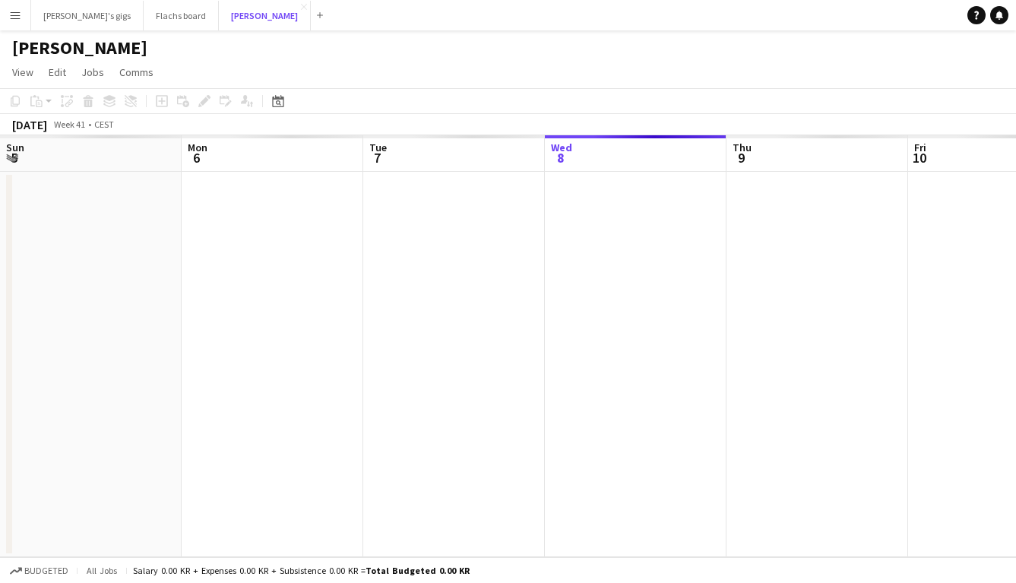
scroll to position [0, 363]
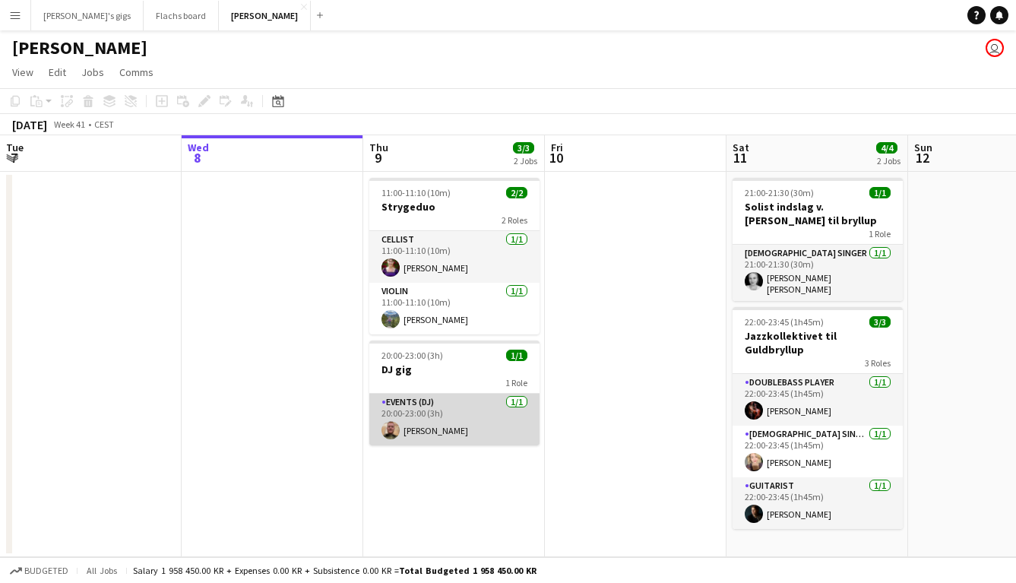
click at [457, 429] on app-card-role "Events (DJ) [DATE] 20:00-23:00 (3h) [PERSON_NAME]" at bounding box center [454, 419] width 170 height 52
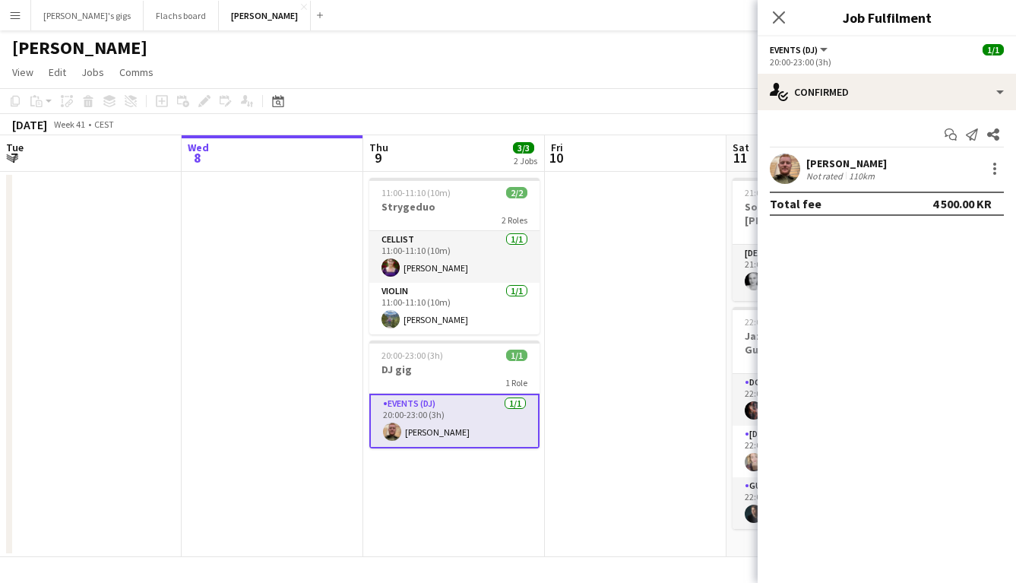
click at [457, 429] on app-card-role "Events (DJ) [DATE] 20:00-23:00 (3h) [PERSON_NAME]" at bounding box center [454, 420] width 170 height 55
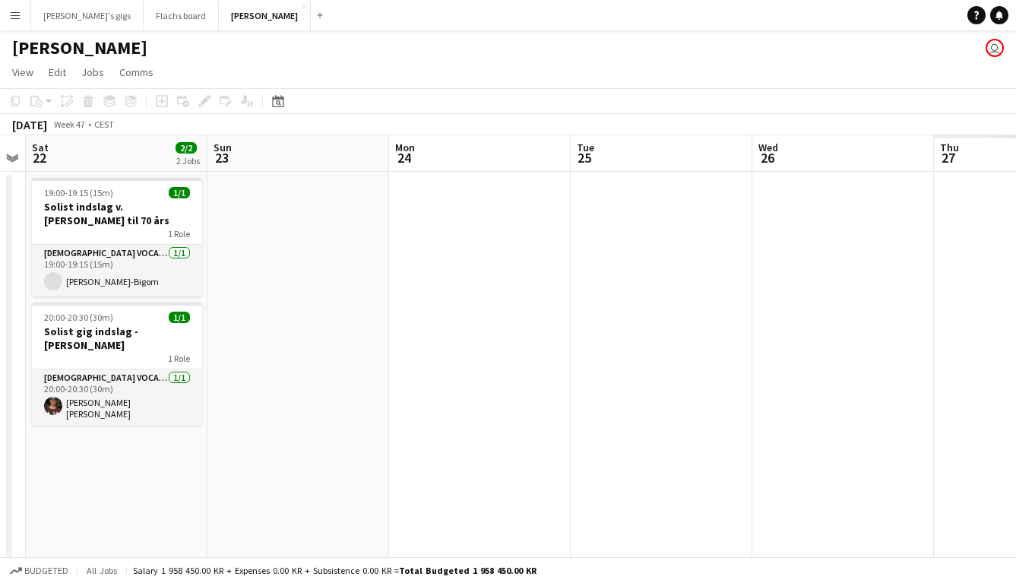
scroll to position [0, 397]
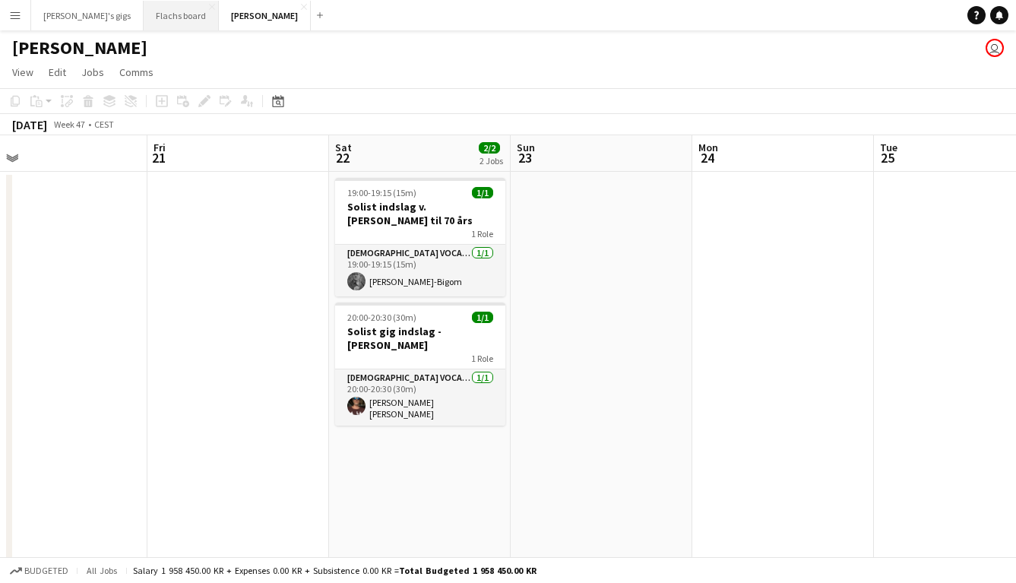
click at [144, 12] on button "Flachs board Close" at bounding box center [181, 16] width 75 height 30
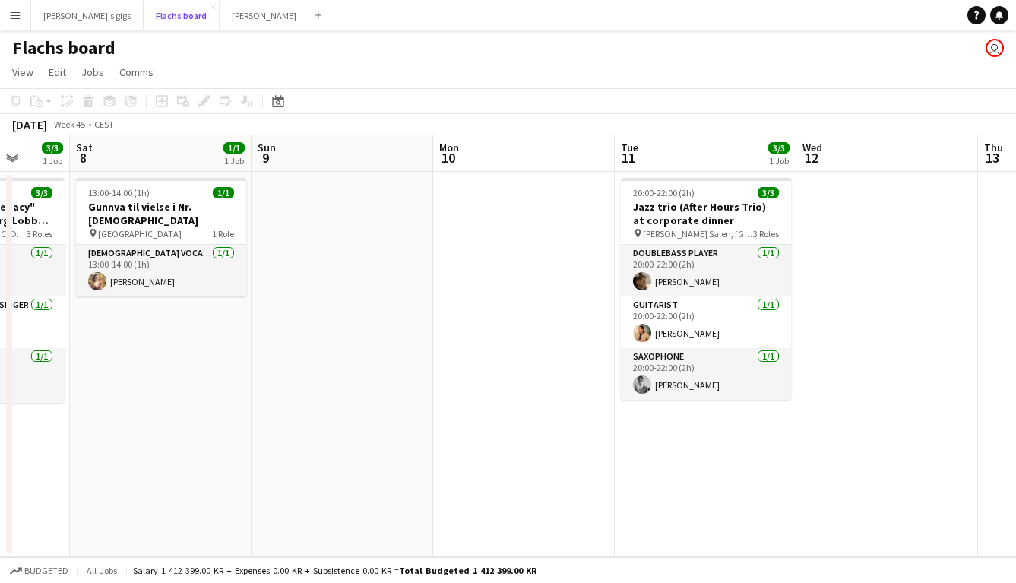
scroll to position [0, 438]
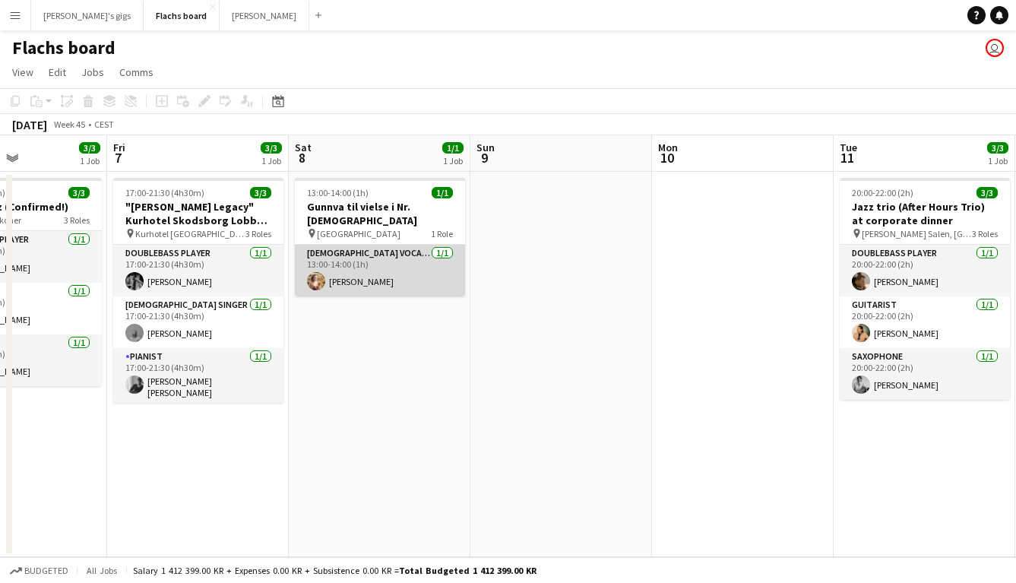
click at [380, 278] on app-card-role "[DEMOGRAPHIC_DATA] Vocal + guitar [DATE] 13:00-14:00 (1h) [PERSON_NAME]" at bounding box center [380, 271] width 170 height 52
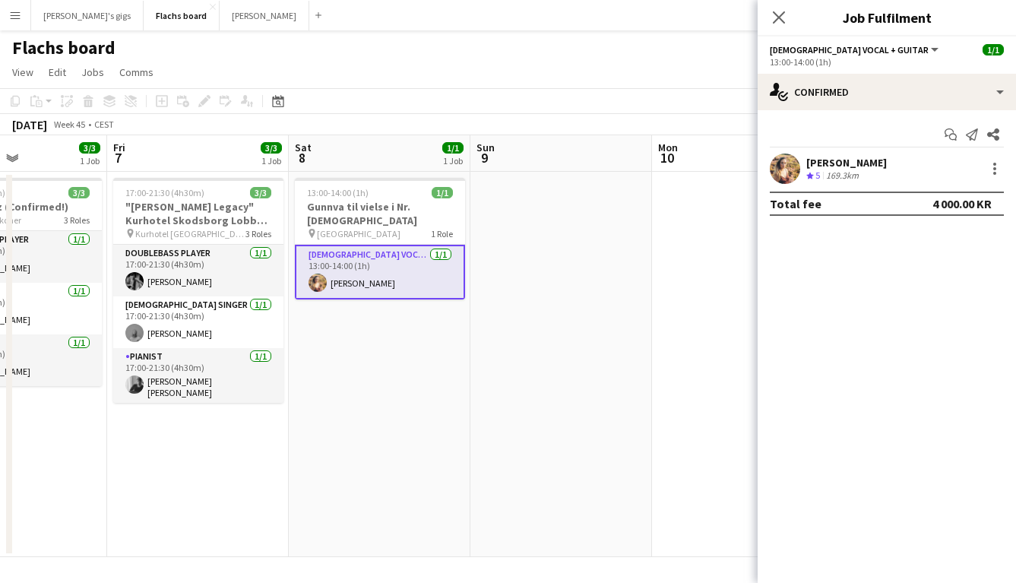
click at [378, 332] on app-date-cell "13:00-14:00 (1h) 1/1 Gunnva til vielse i Nr. [DEMOGRAPHIC_DATA] pin Nr Bjert Ki…" at bounding box center [380, 364] width 182 height 385
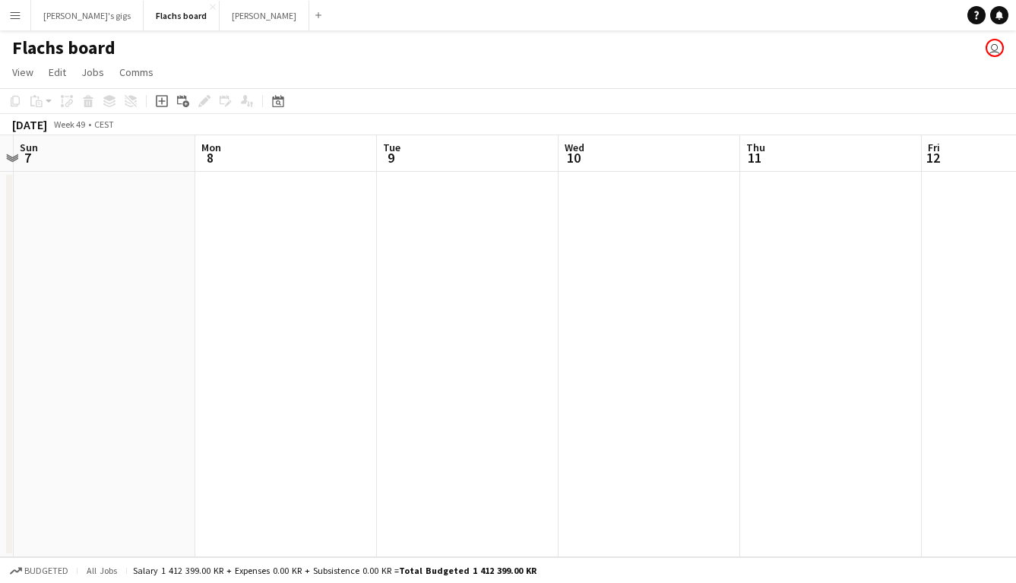
scroll to position [0, 520]
